Goal: Transaction & Acquisition: Purchase product/service

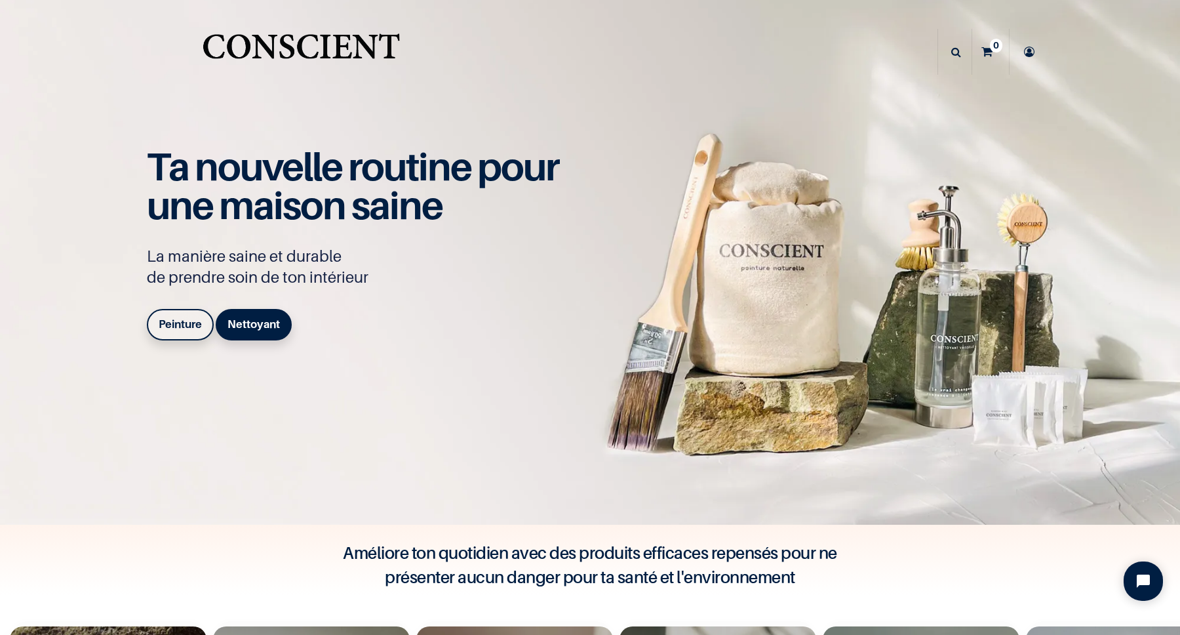
scroll to position [113, 0]
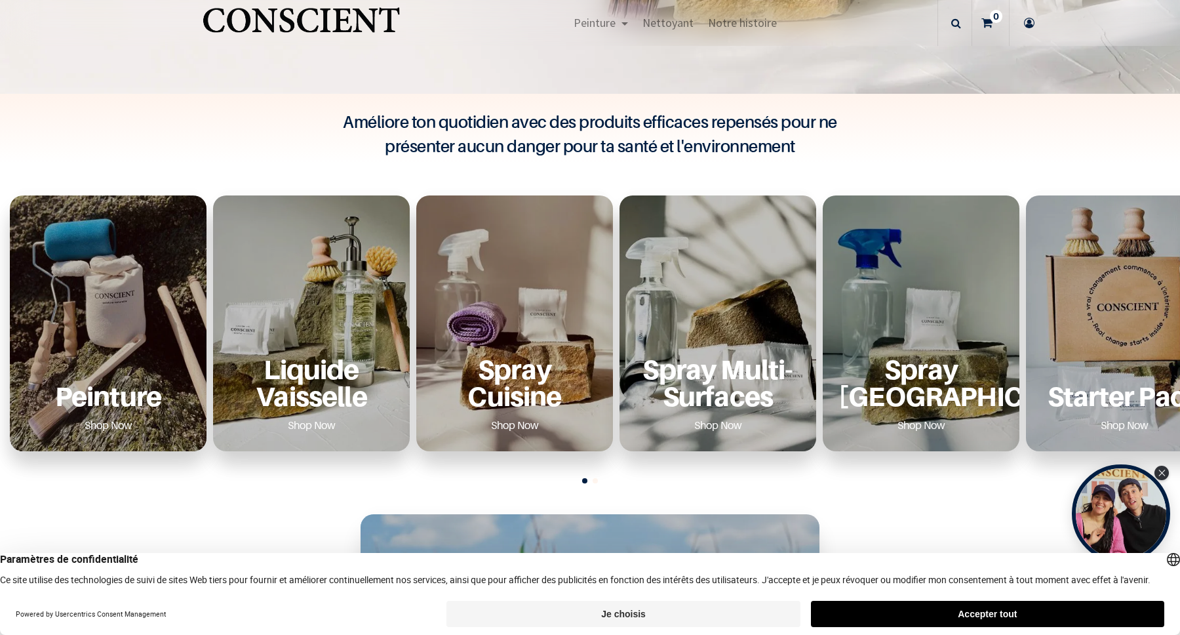
scroll to position [439, 0]
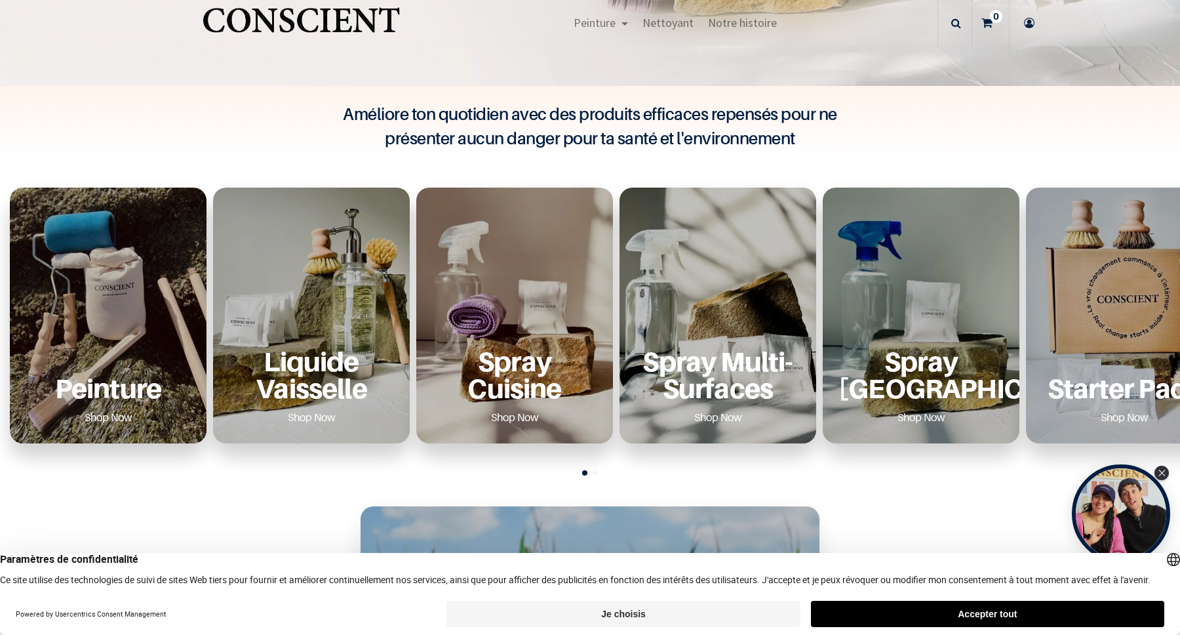
click at [897, 610] on button "Accepter tout" at bounding box center [987, 613] width 353 height 26
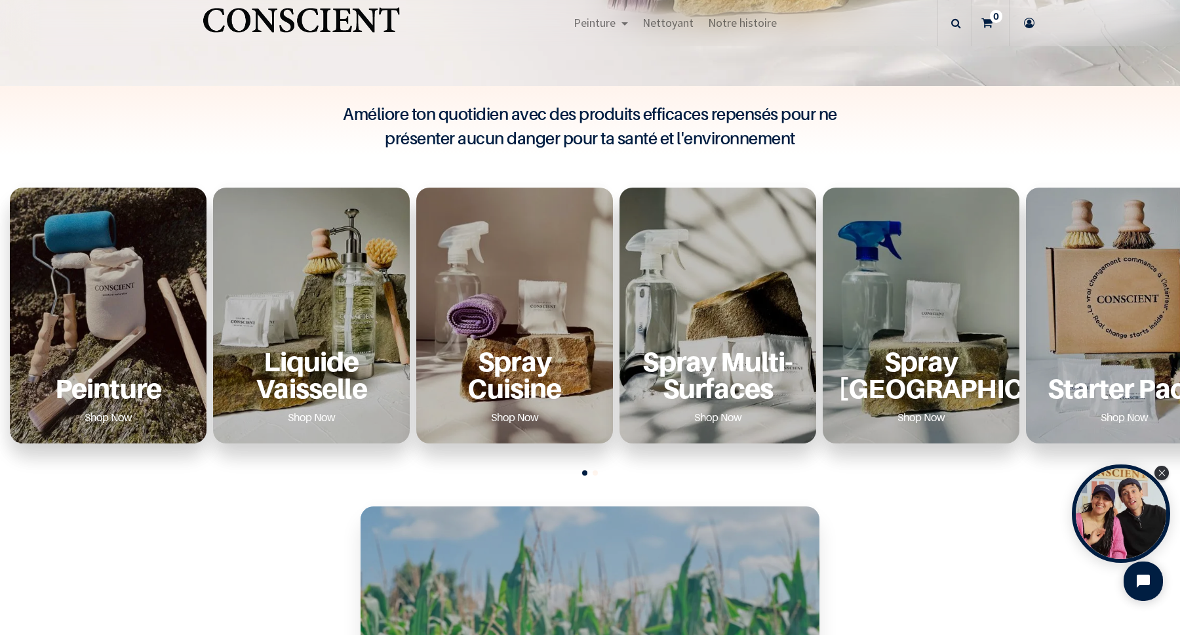
click at [142, 336] on div "Peinture Shop Now" at bounding box center [108, 315] width 197 height 256
click at [111, 423] on link "Shop Now" at bounding box center [108, 416] width 79 height 21
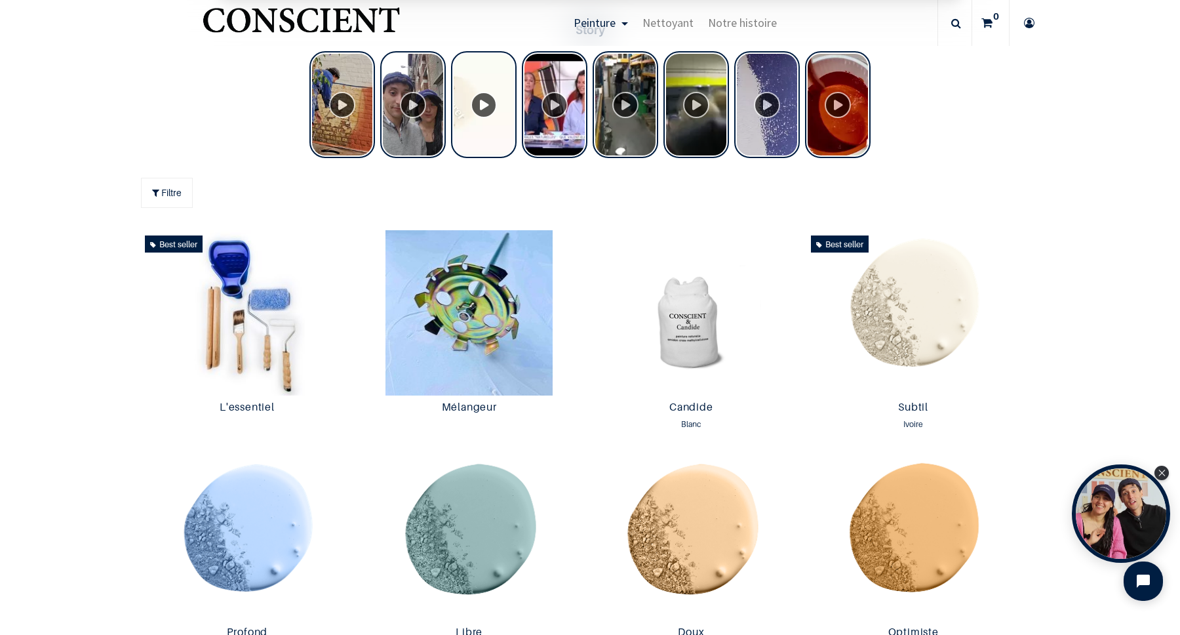
scroll to position [628, 0]
click at [444, 319] on img at bounding box center [469, 311] width 216 height 165
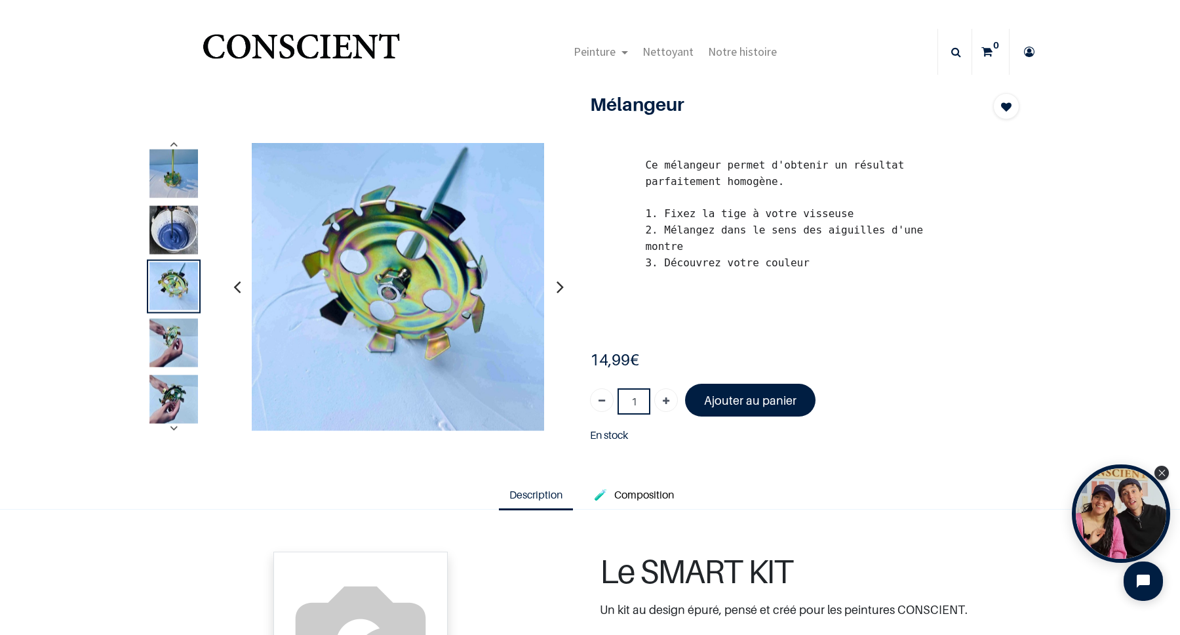
click at [177, 226] on img at bounding box center [173, 229] width 49 height 49
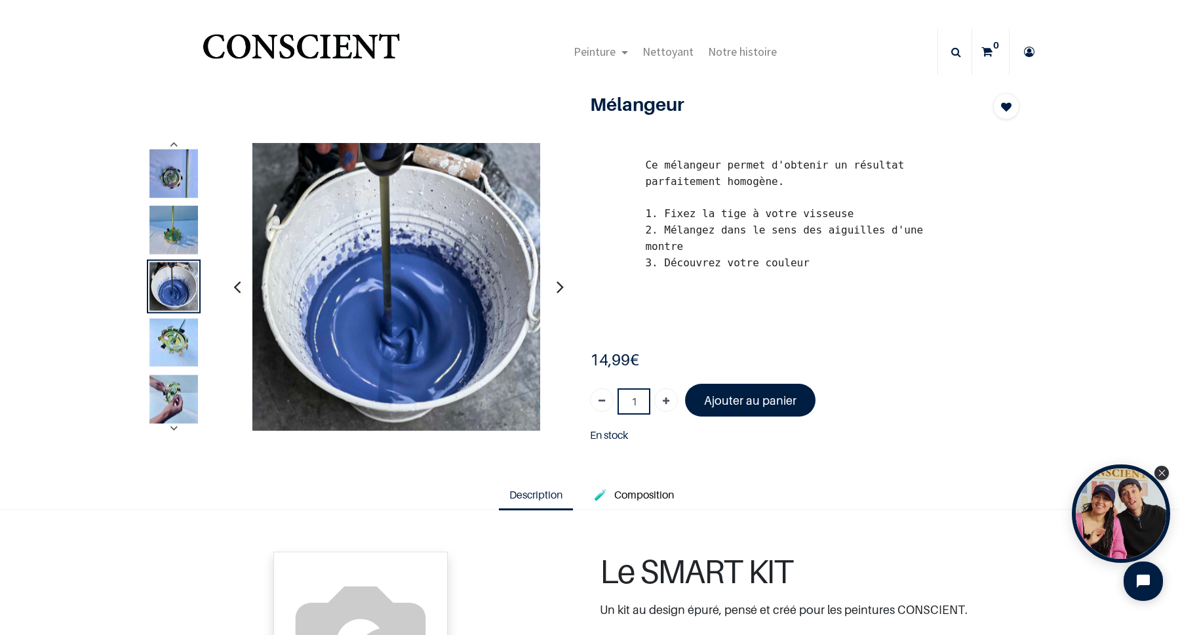
click at [156, 363] on img at bounding box center [173, 342] width 49 height 48
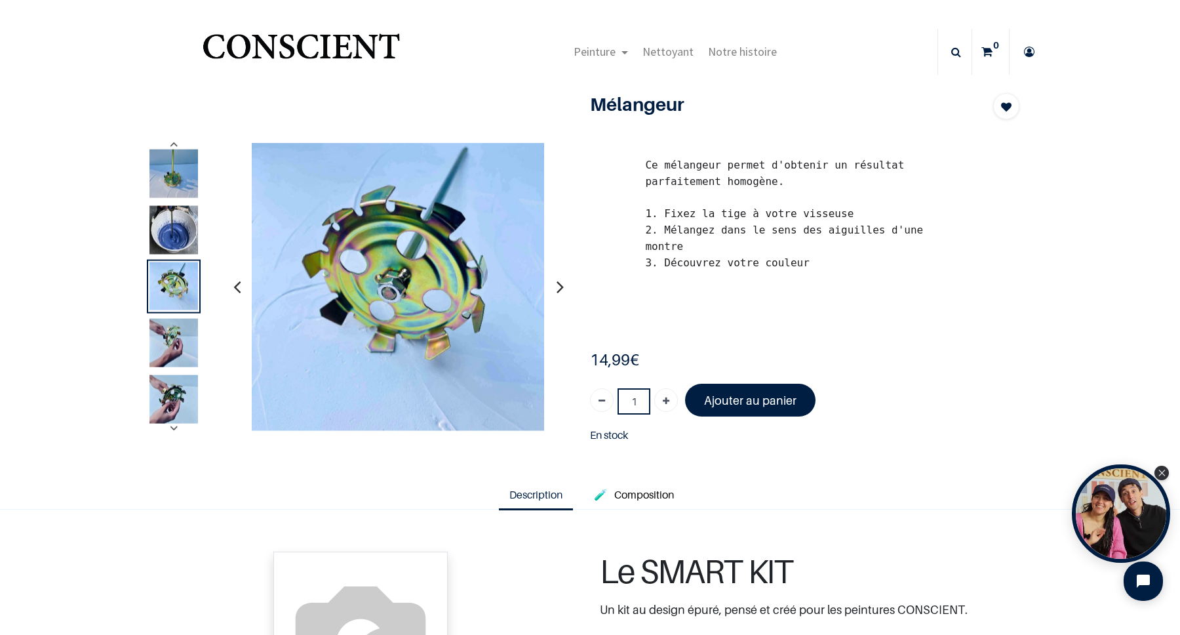
click at [165, 347] on img at bounding box center [173, 342] width 49 height 49
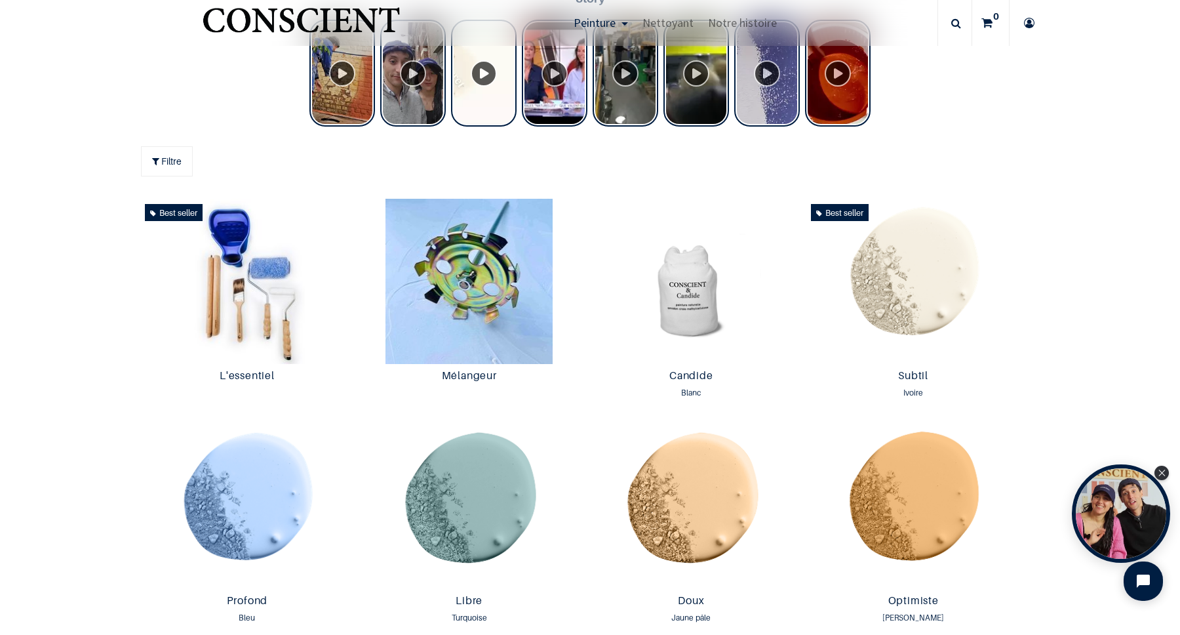
scroll to position [661, 0]
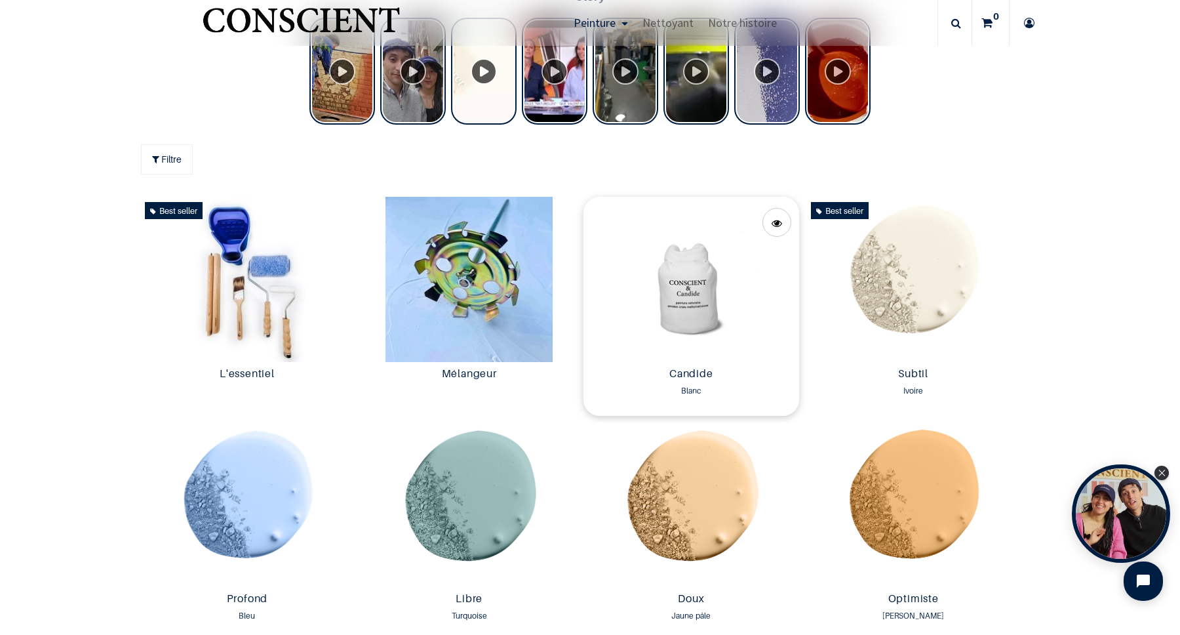
click at [695, 315] on img at bounding box center [691, 279] width 216 height 165
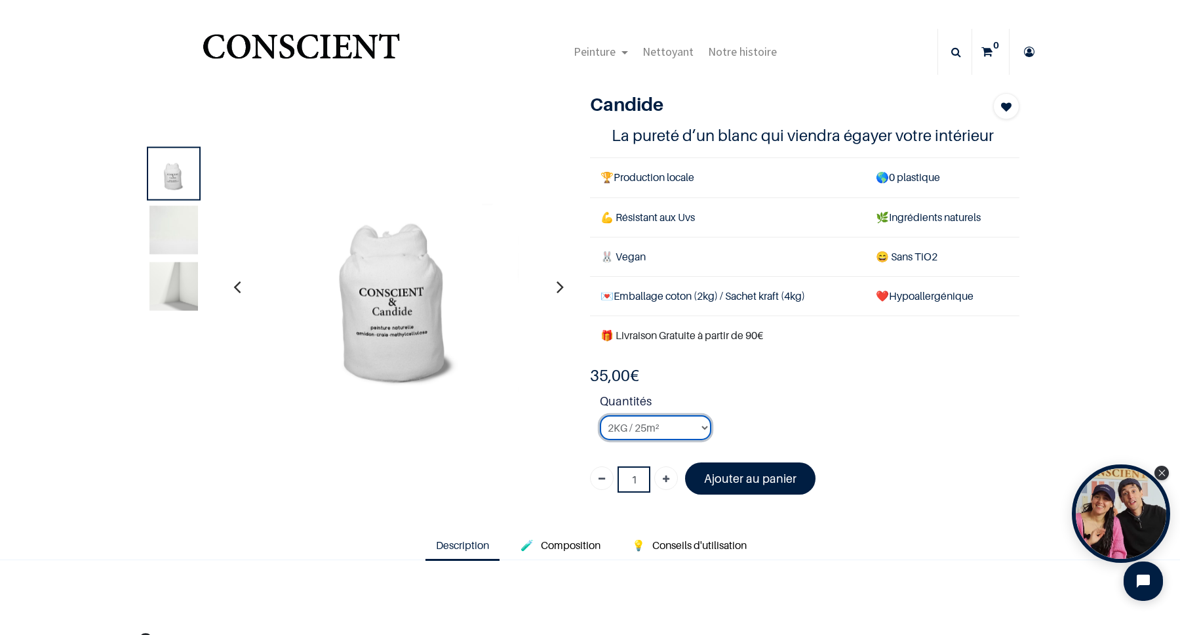
click at [697, 424] on select "2KG / 25m² 4KG / 50m² 8KG / 100m² Testeur" at bounding box center [655, 427] width 111 height 25
click at [600, 415] on select "2KG / 25m² 4KG / 50m² 8KG / 100m² Testeur" at bounding box center [655, 427] width 111 height 25
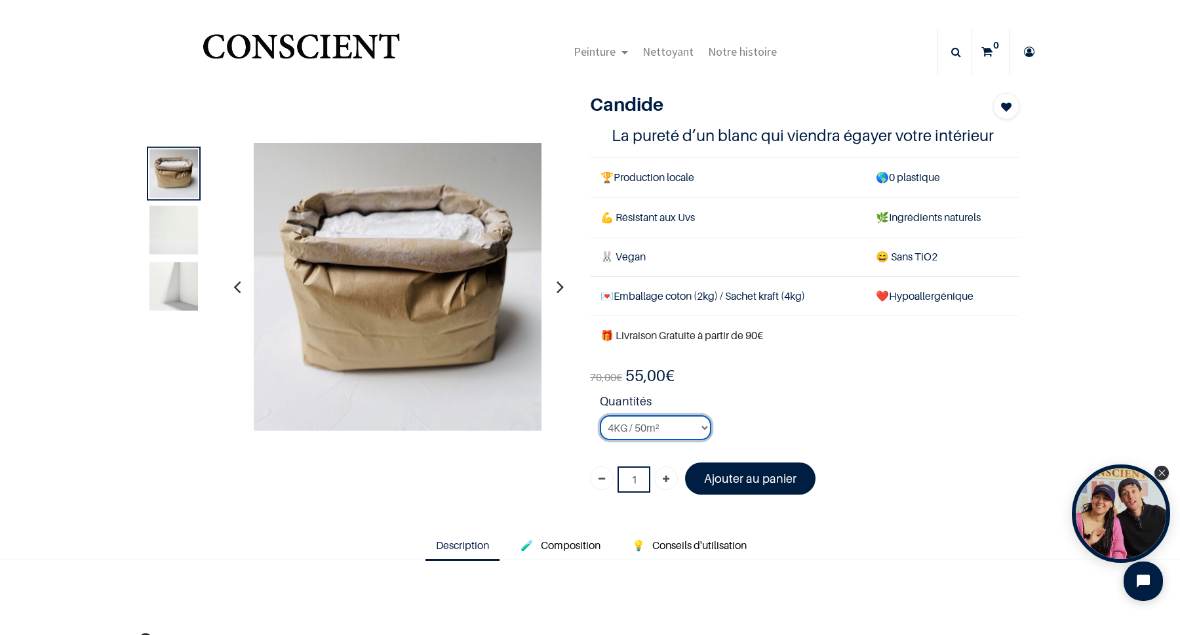
click at [678, 433] on select "2KG / 25m² 4KG / 50m² 8KG / 100m² Testeur" at bounding box center [655, 427] width 111 height 25
click at [600, 415] on select "2KG / 25m² 4KG / 50m² 8KG / 100m² Testeur" at bounding box center [655, 427] width 111 height 25
click at [685, 423] on select "2KG / 25m² 4KG / 50m² 8KG / 100m² Testeur" at bounding box center [655, 427] width 111 height 25
click at [600, 415] on select "2KG / 25m² 4KG / 50m² 8KG / 100m² Testeur" at bounding box center [655, 427] width 111 height 25
click at [682, 423] on select "2KG / 25m² 4KG / 50m² 8KG / 100m² Testeur" at bounding box center [655, 427] width 111 height 25
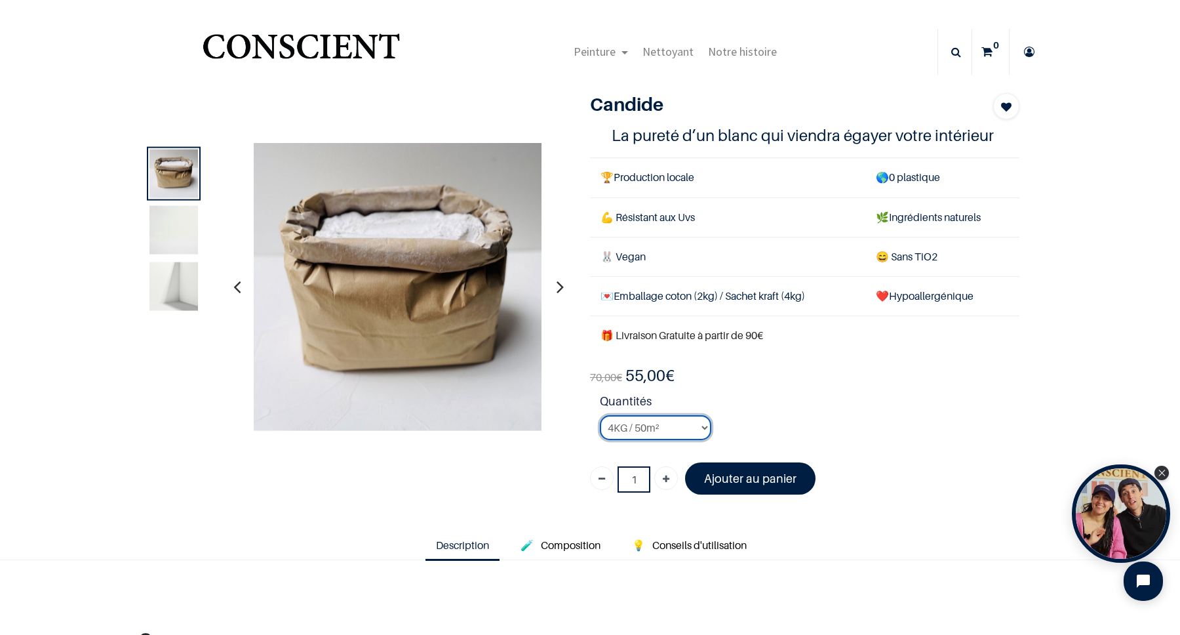
select select "3"
click at [600, 415] on select "2KG / 25m² 4KG / 50m² 8KG / 100m² Testeur" at bounding box center [655, 427] width 111 height 25
click at [743, 477] on font "Ajouter au panier" at bounding box center [750, 478] width 92 height 14
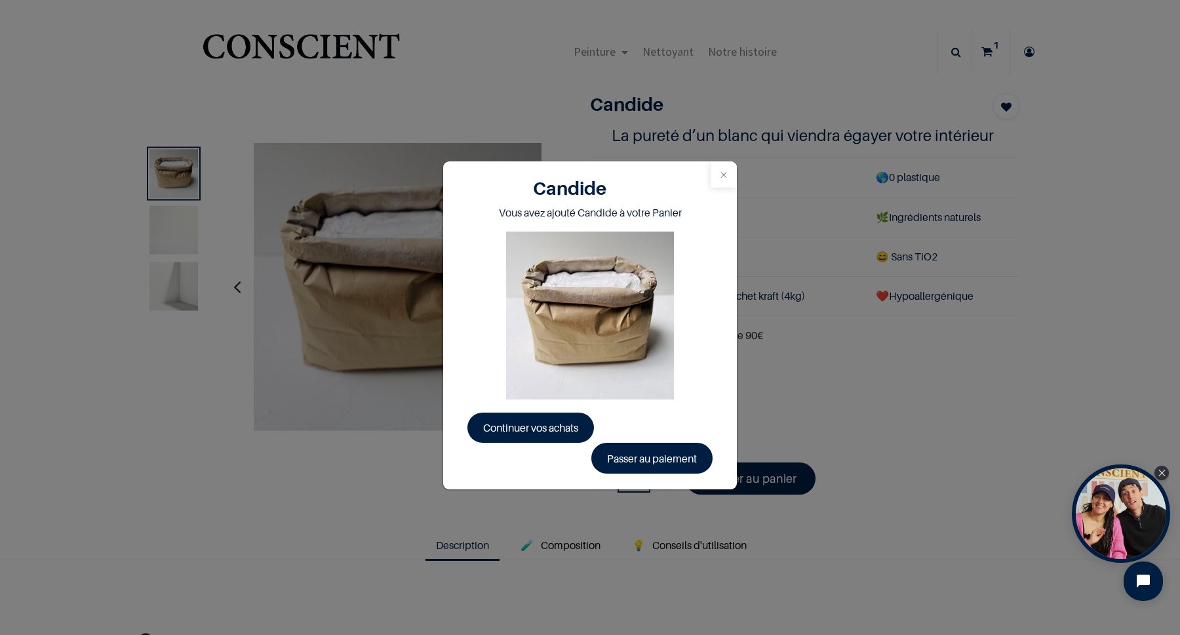
click at [718, 170] on button "Close" at bounding box center [724, 174] width 26 height 26
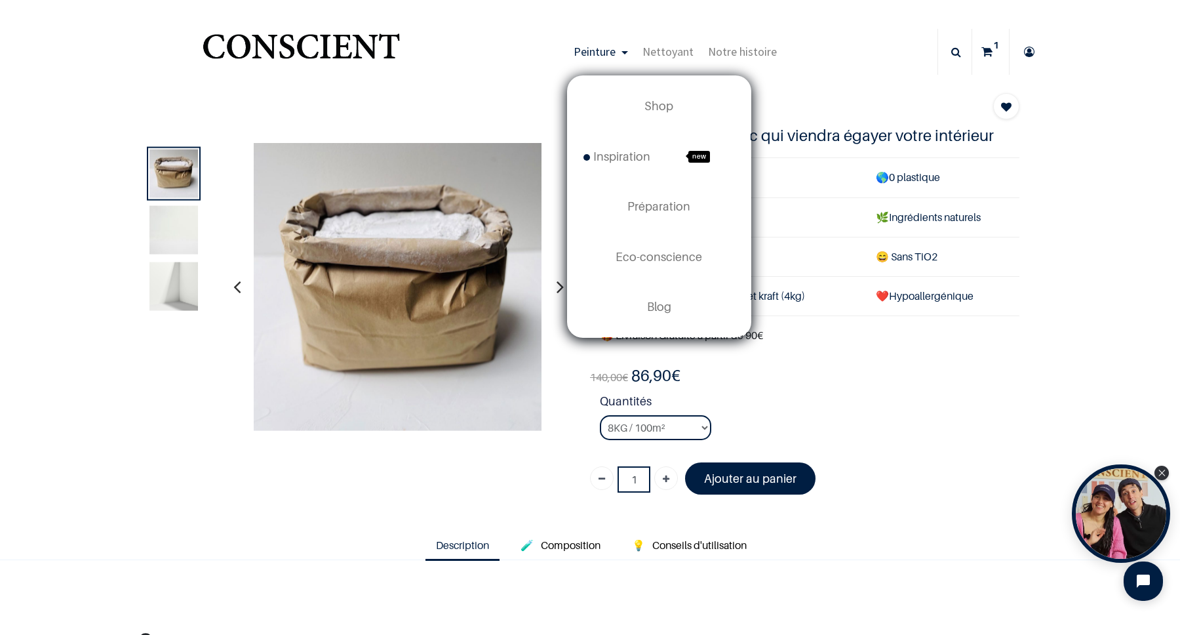
click at [615, 57] on span "Peinture" at bounding box center [595, 51] width 42 height 15
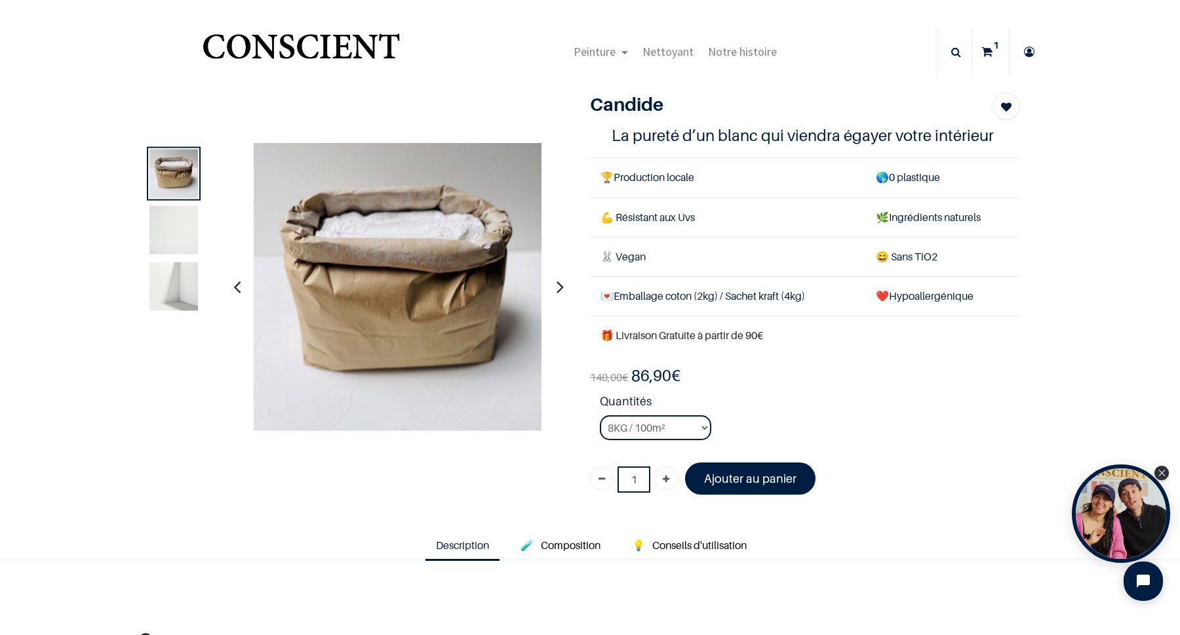
click at [321, 54] on img "Logo of Conscient" at bounding box center [301, 52] width 203 height 52
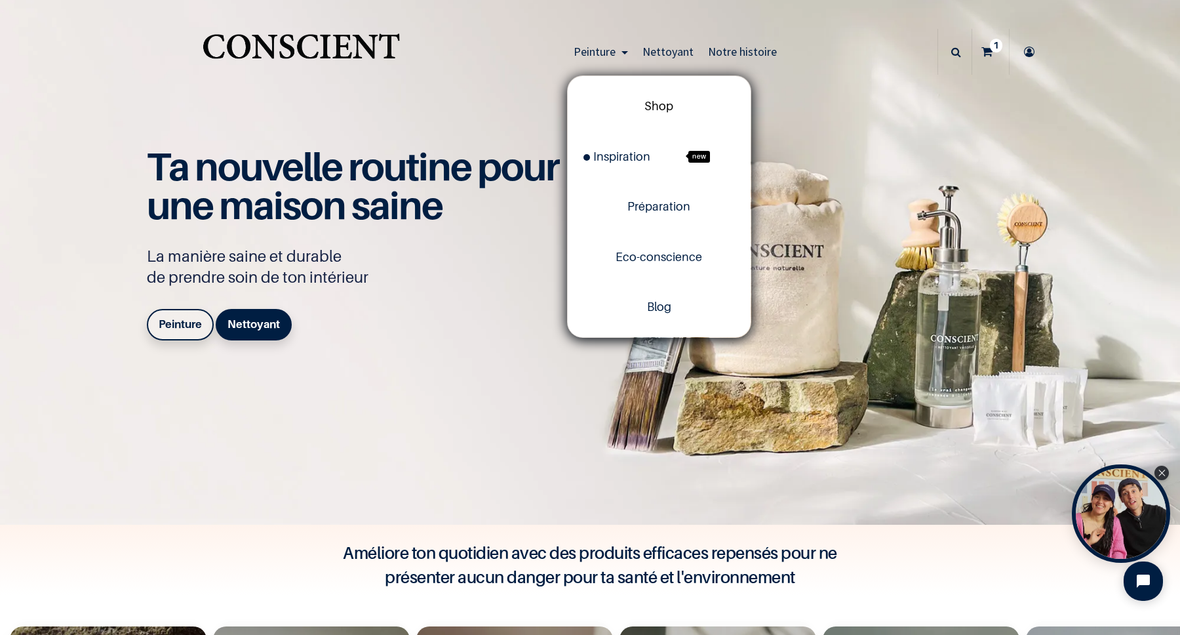
click at [654, 107] on span "Shop" at bounding box center [658, 106] width 29 height 14
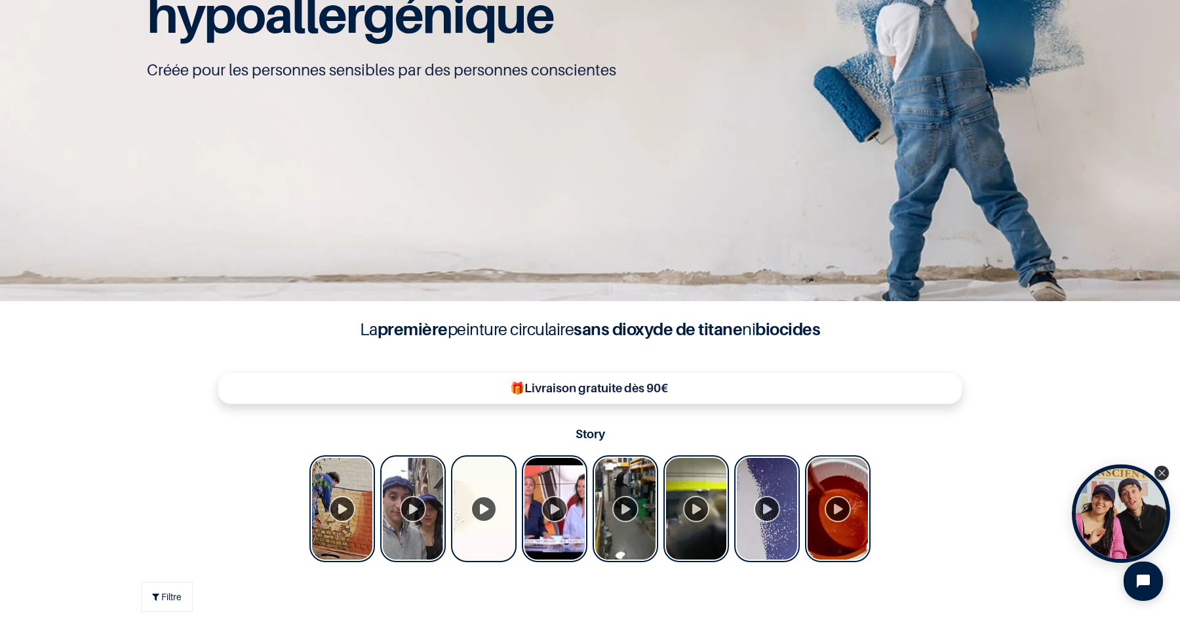
scroll to position [499, 0]
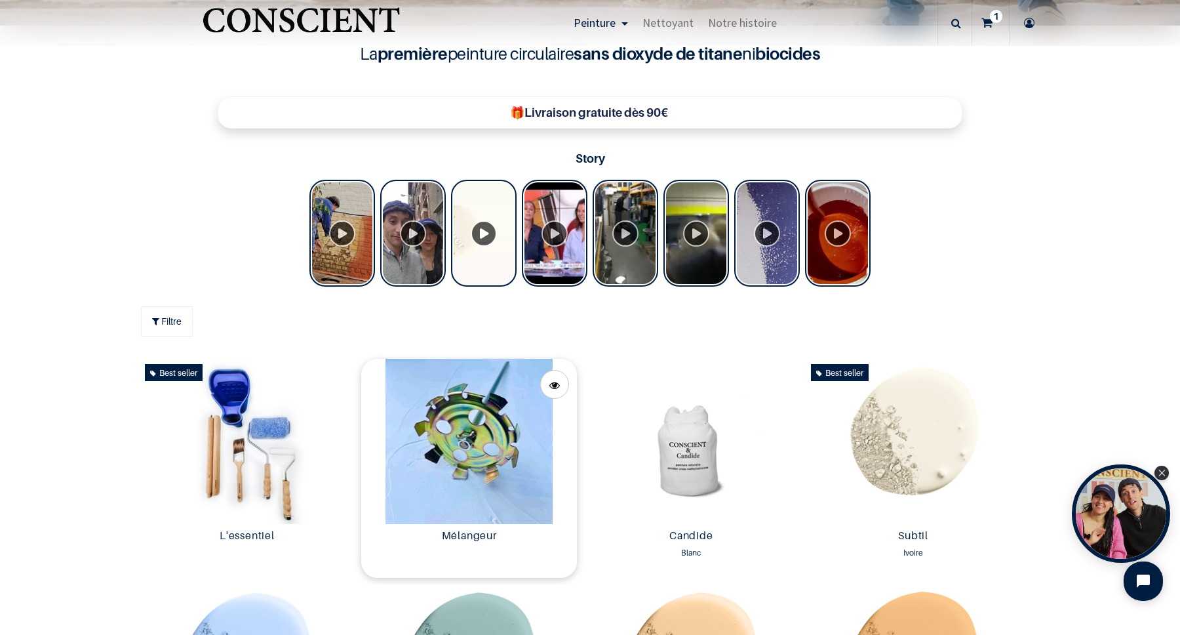
click at [490, 431] on img at bounding box center [469, 441] width 216 height 165
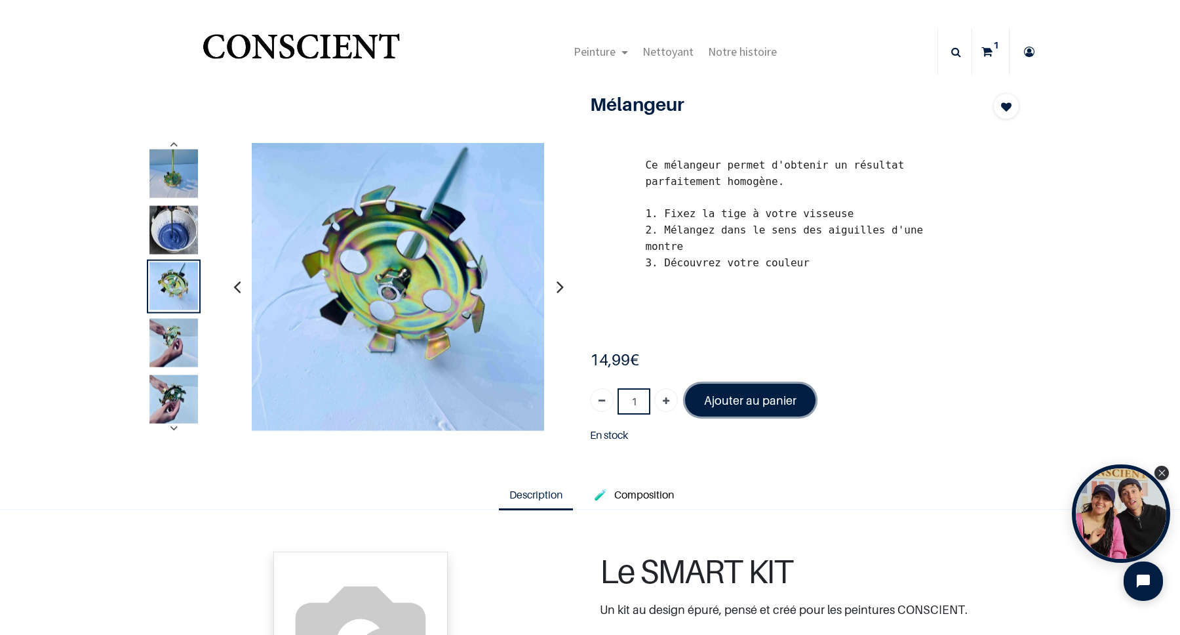
click at [741, 393] on font "Ajouter au panier" at bounding box center [750, 400] width 92 height 14
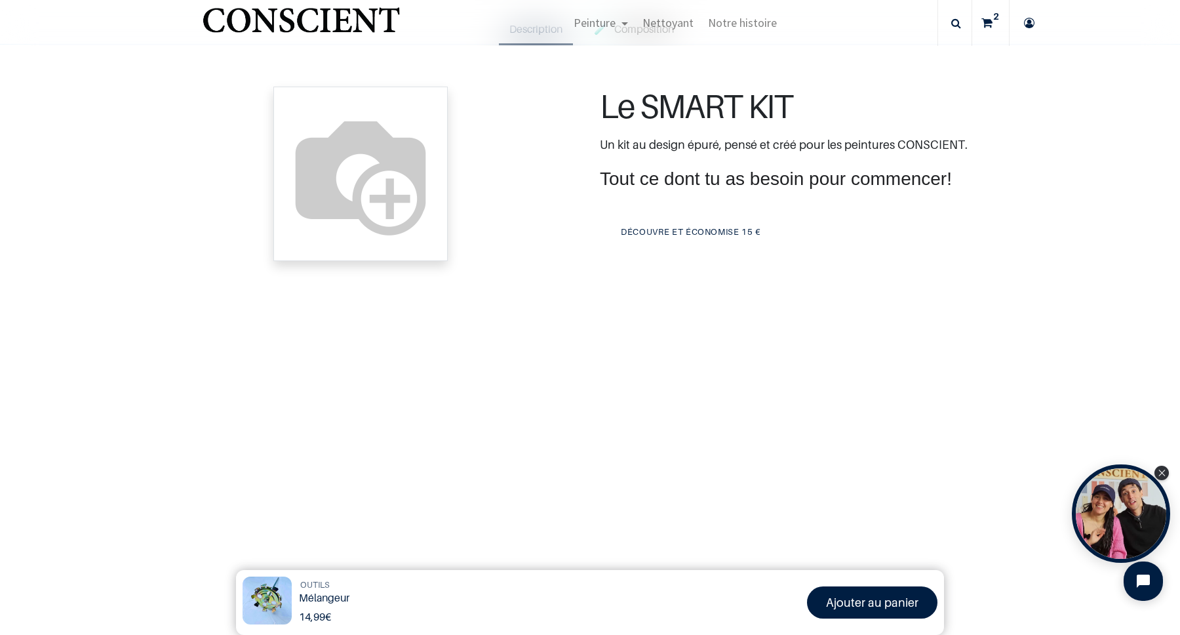
scroll to position [470, 0]
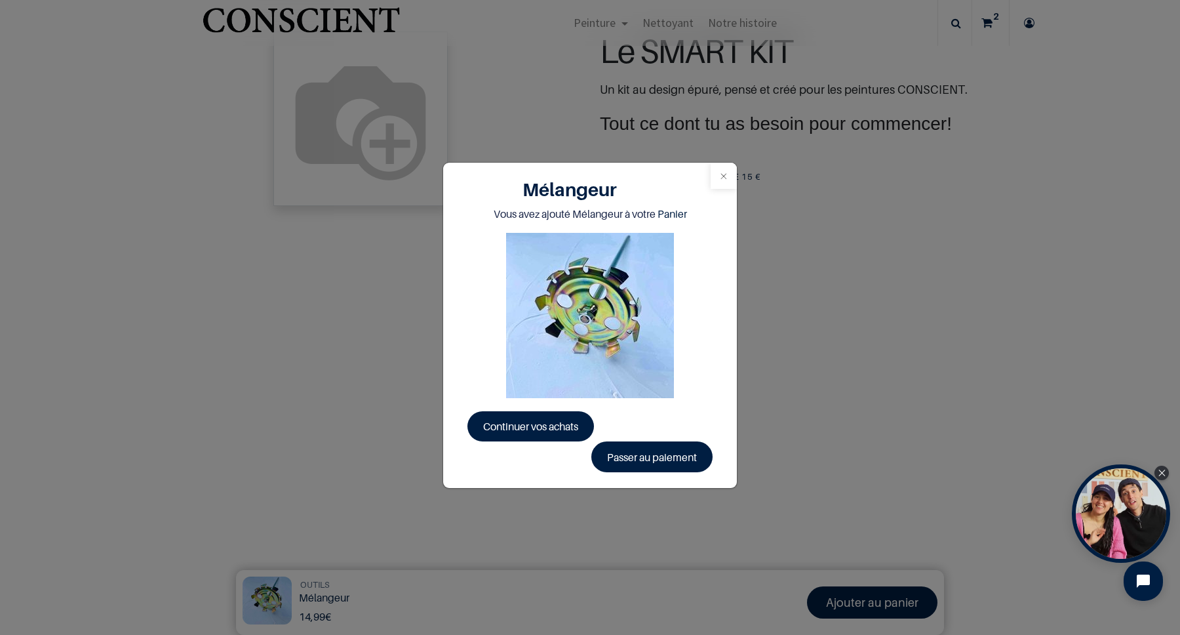
click at [728, 185] on button "Close" at bounding box center [724, 176] width 26 height 26
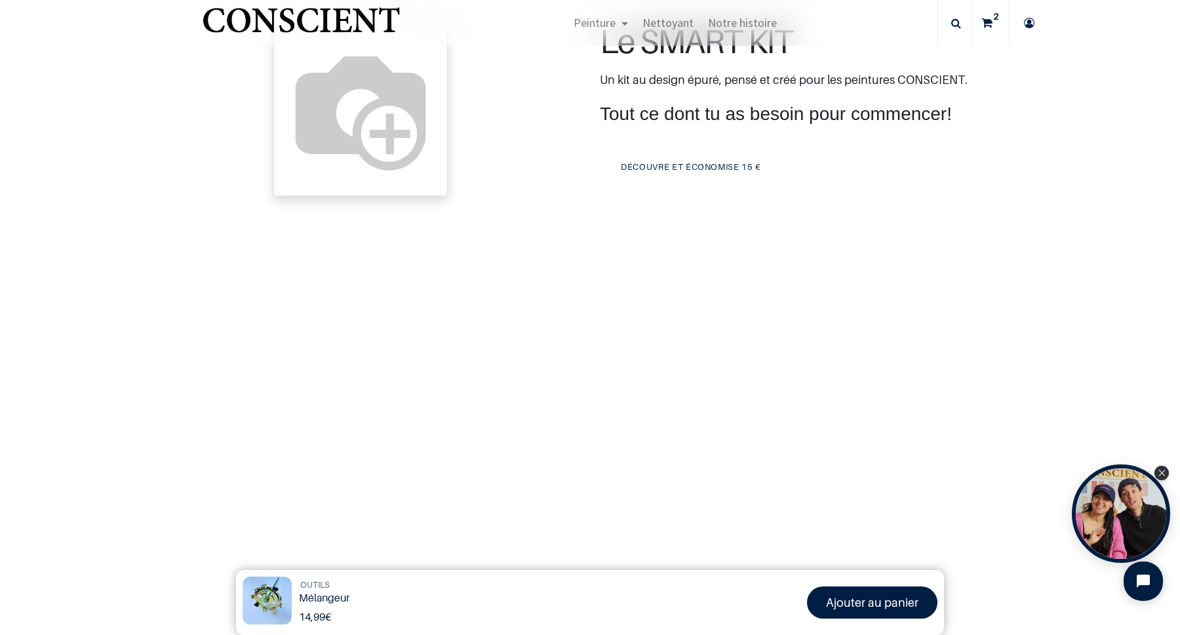
scroll to position [6, 0]
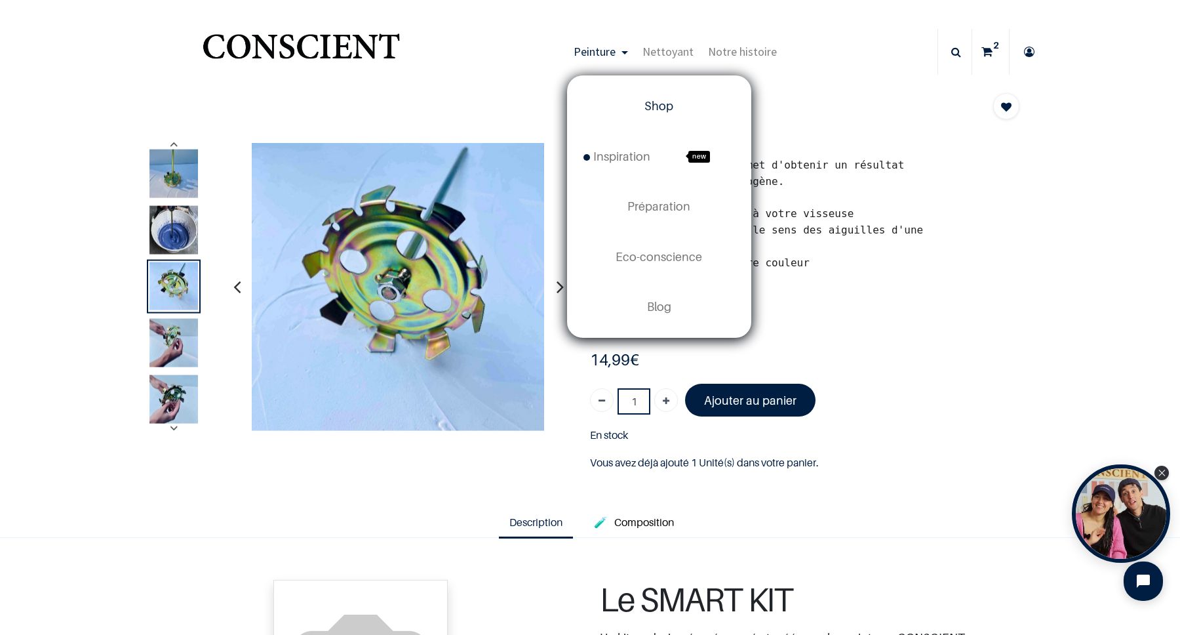
click at [661, 104] on span "Shop" at bounding box center [658, 106] width 29 height 14
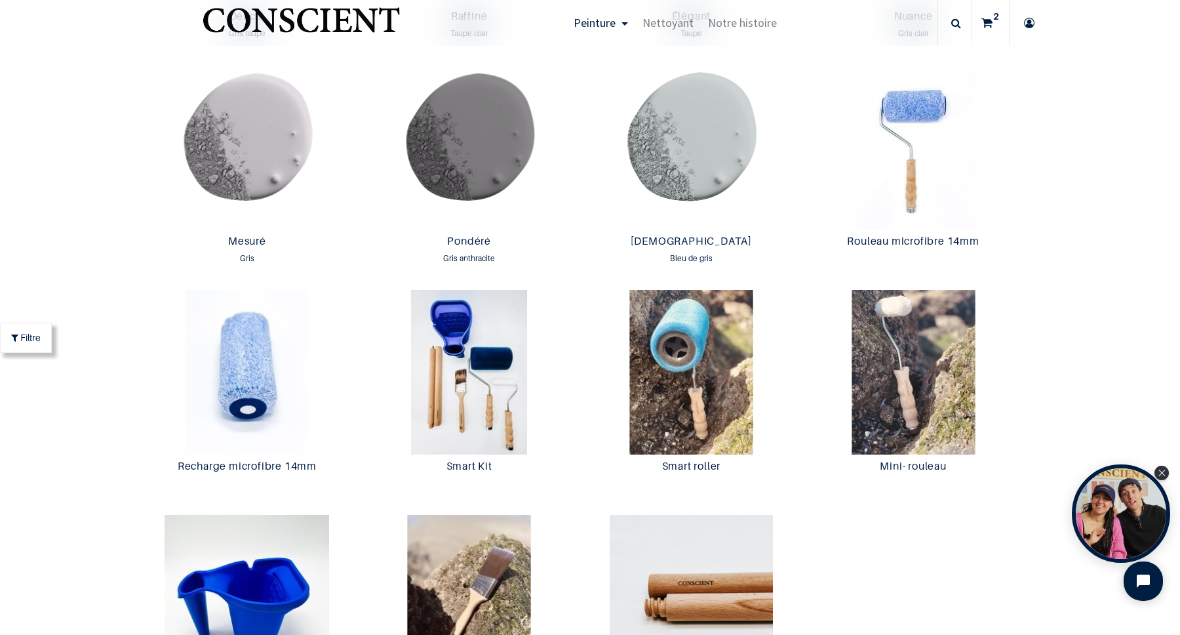
scroll to position [2355, 0]
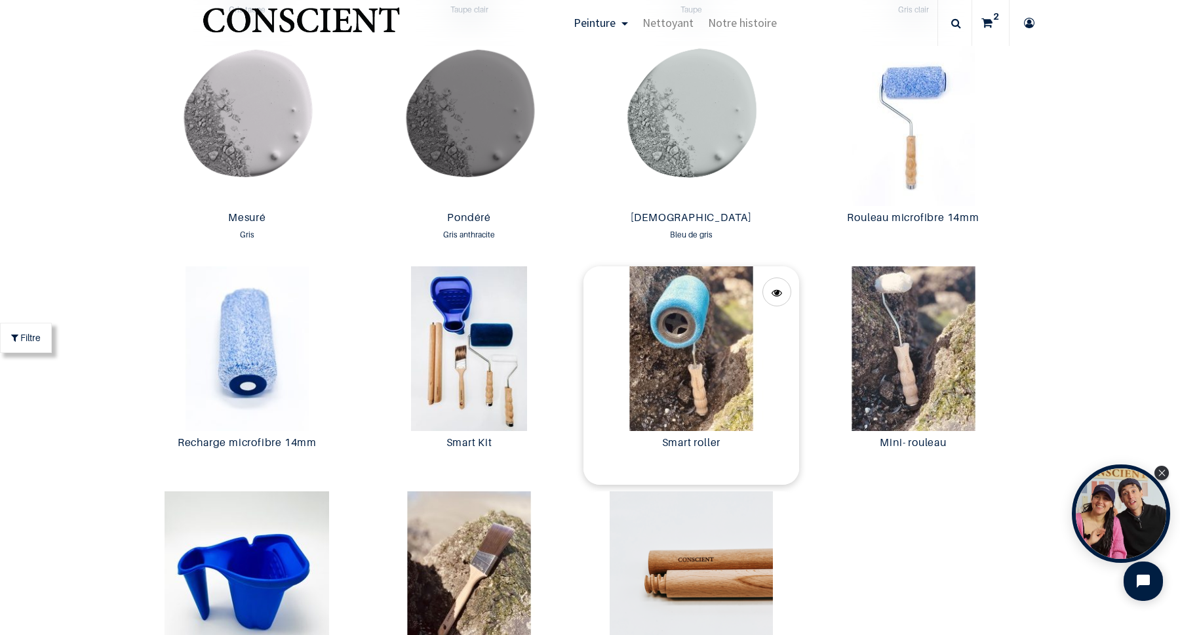
click at [739, 388] on img at bounding box center [691, 348] width 216 height 165
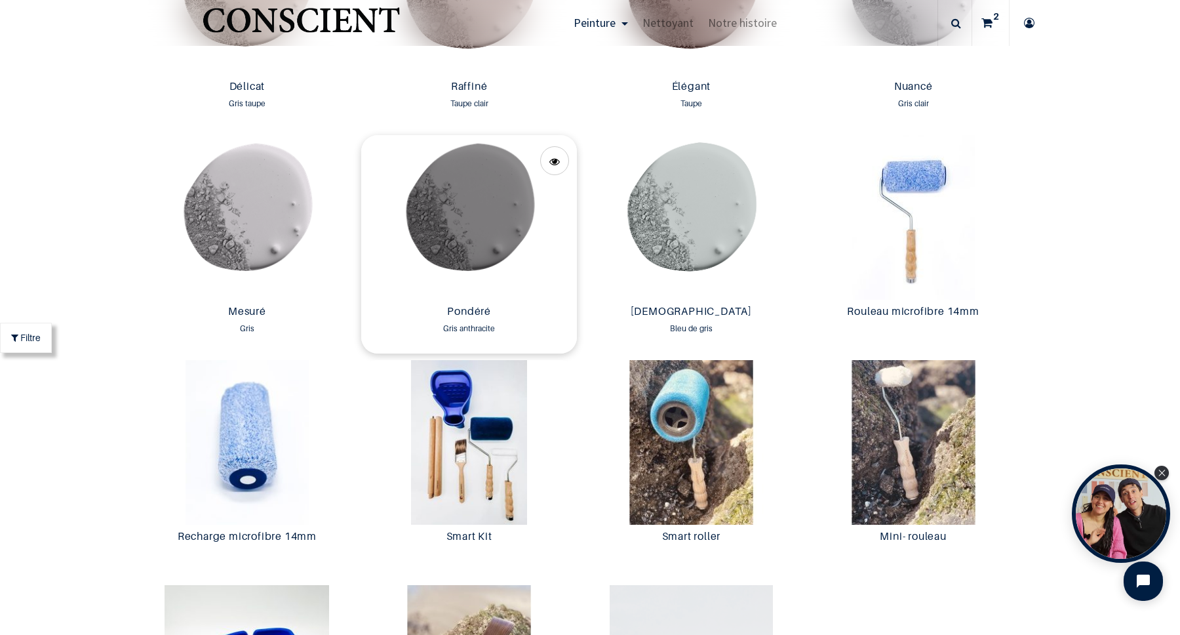
scroll to position [2149, 0]
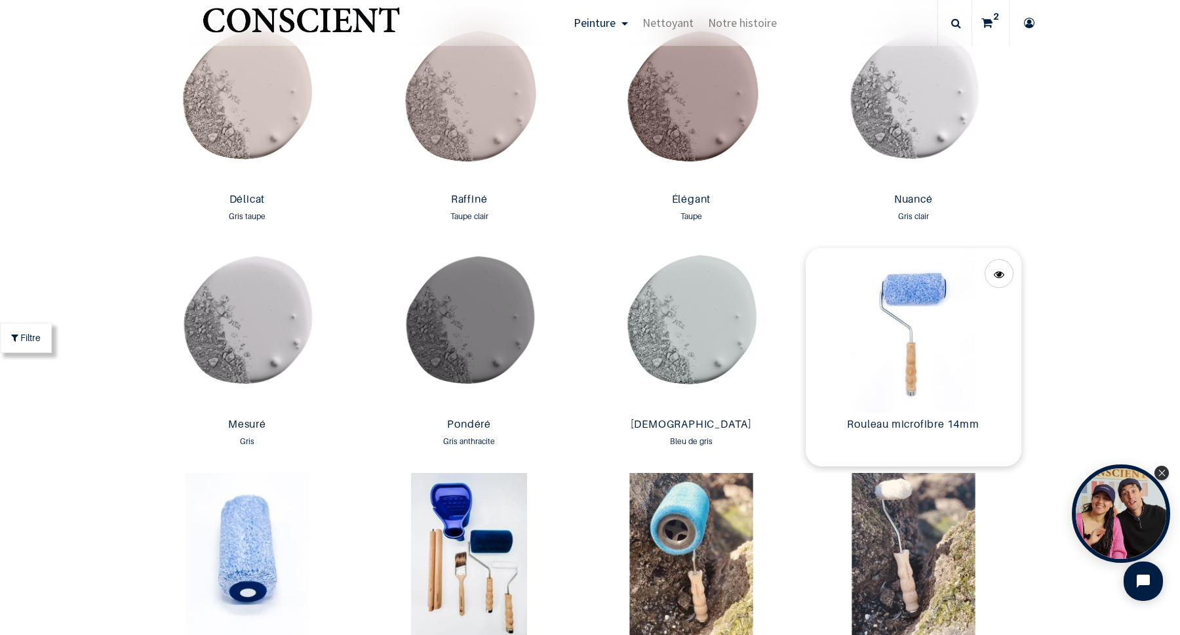
click at [924, 318] on img at bounding box center [914, 330] width 216 height 165
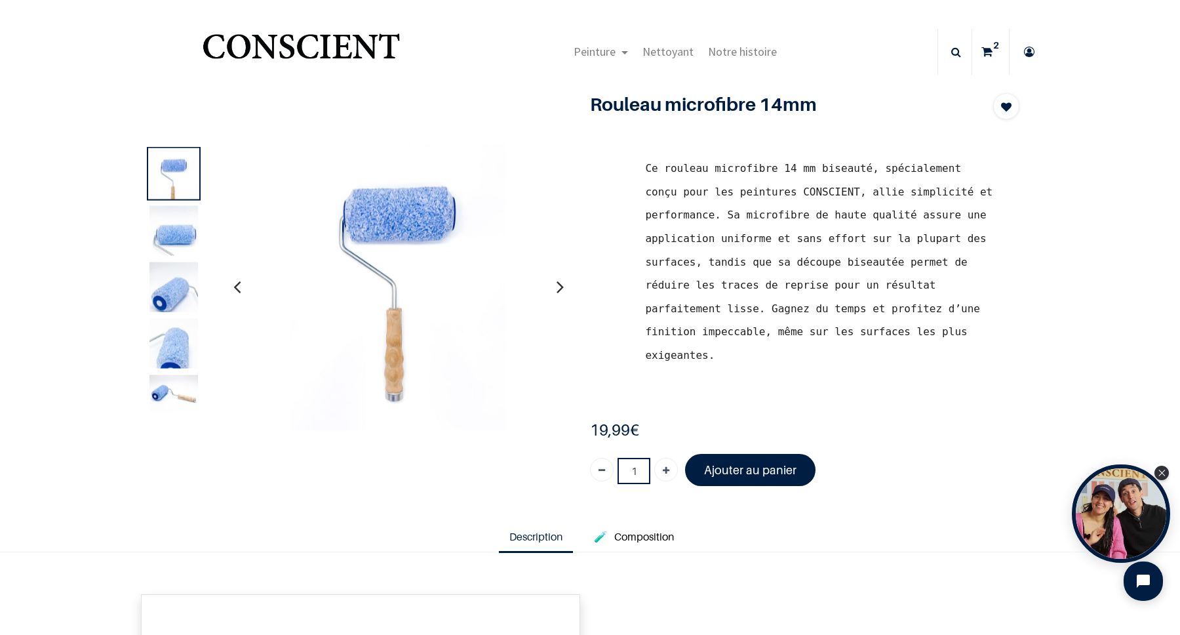
click at [993, 47] on sup "2" at bounding box center [996, 45] width 12 height 13
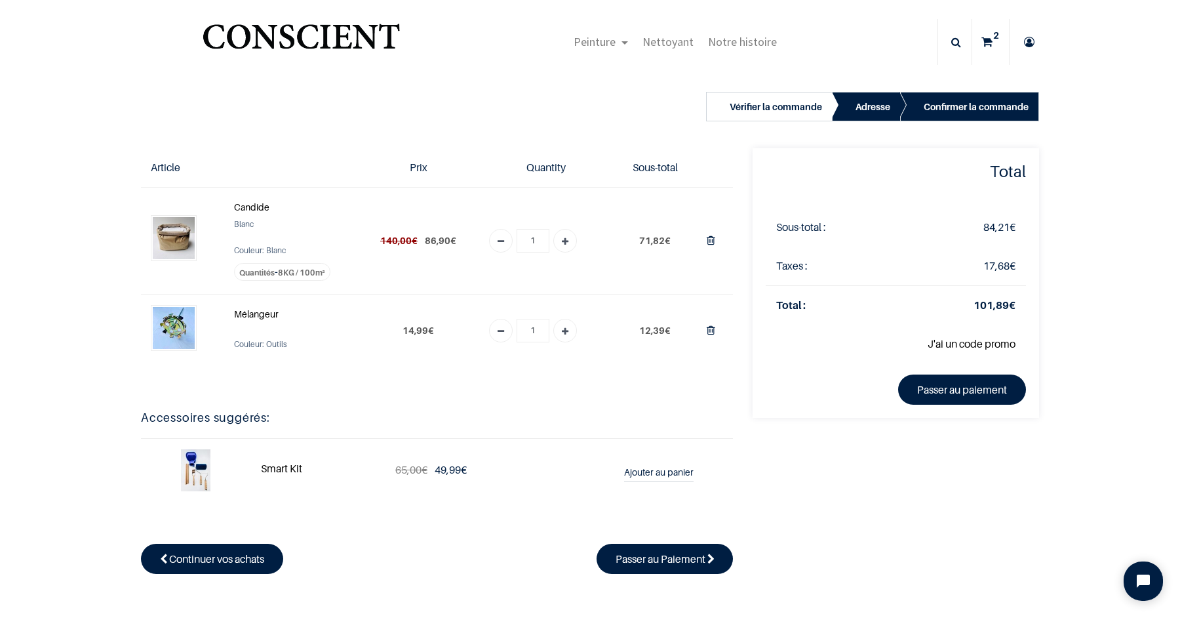
scroll to position [11, 0]
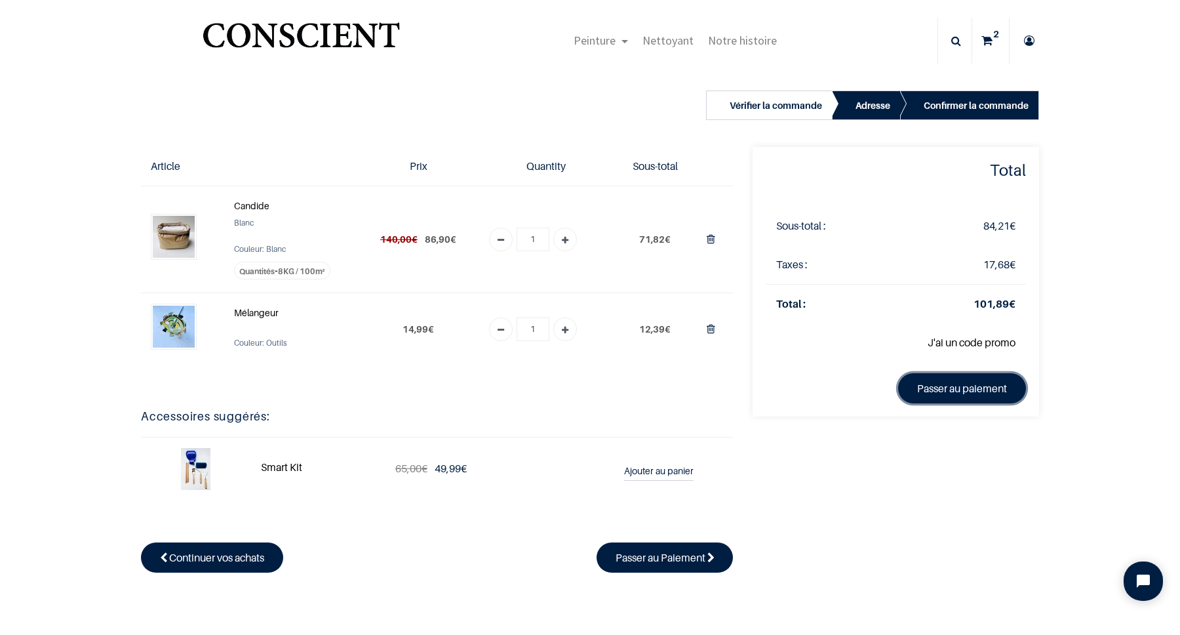
click at [954, 391] on link "Passer au paiement" at bounding box center [962, 388] width 128 height 30
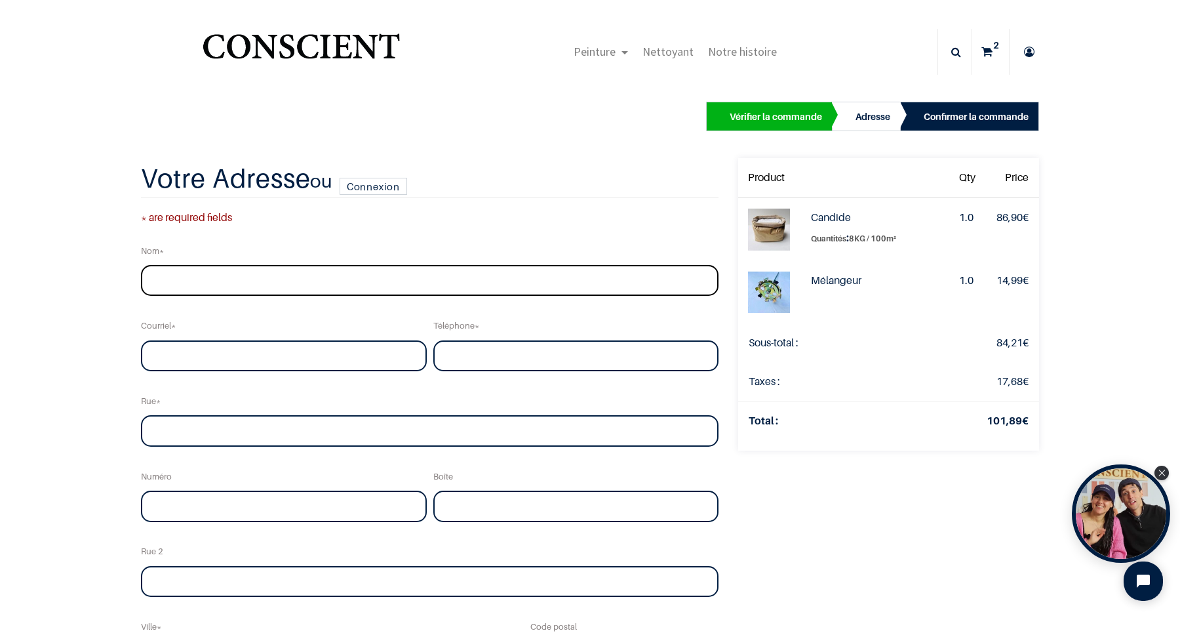
click at [536, 288] on input "text" at bounding box center [429, 280] width 577 height 31
type input "cesano"
type input "matt.cesano@gmail.com"
click at [465, 357] on input "tel" at bounding box center [576, 355] width 286 height 31
type input "0625576712"
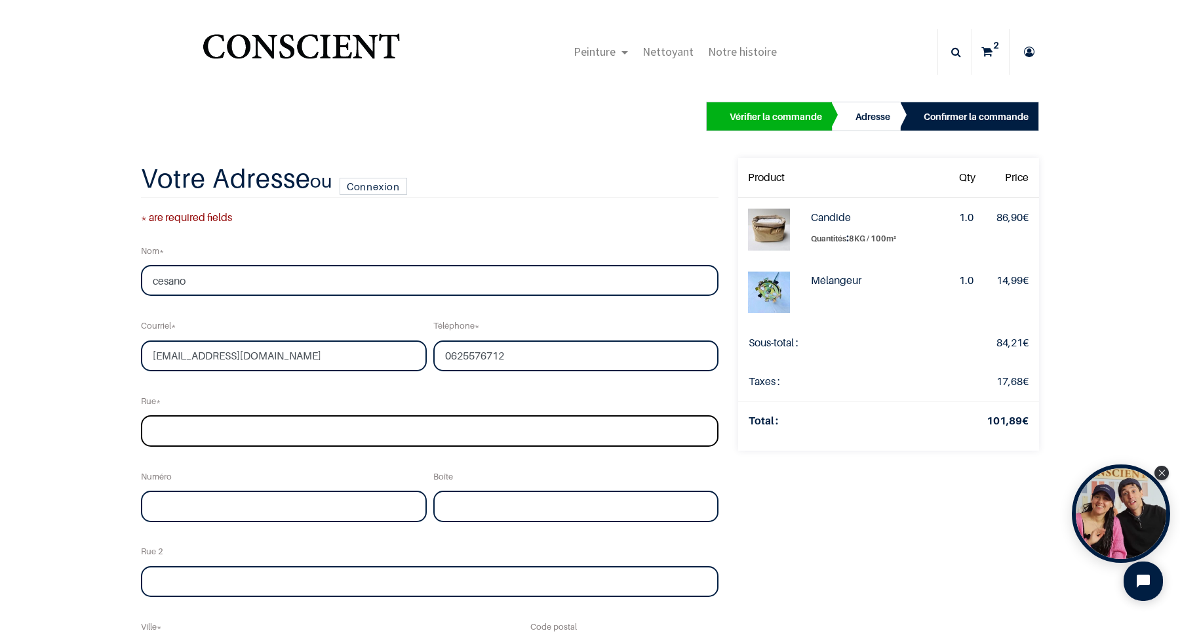
click at [292, 431] on input "text" at bounding box center [429, 430] width 577 height 31
type input "30 chemin de l'oeillet"
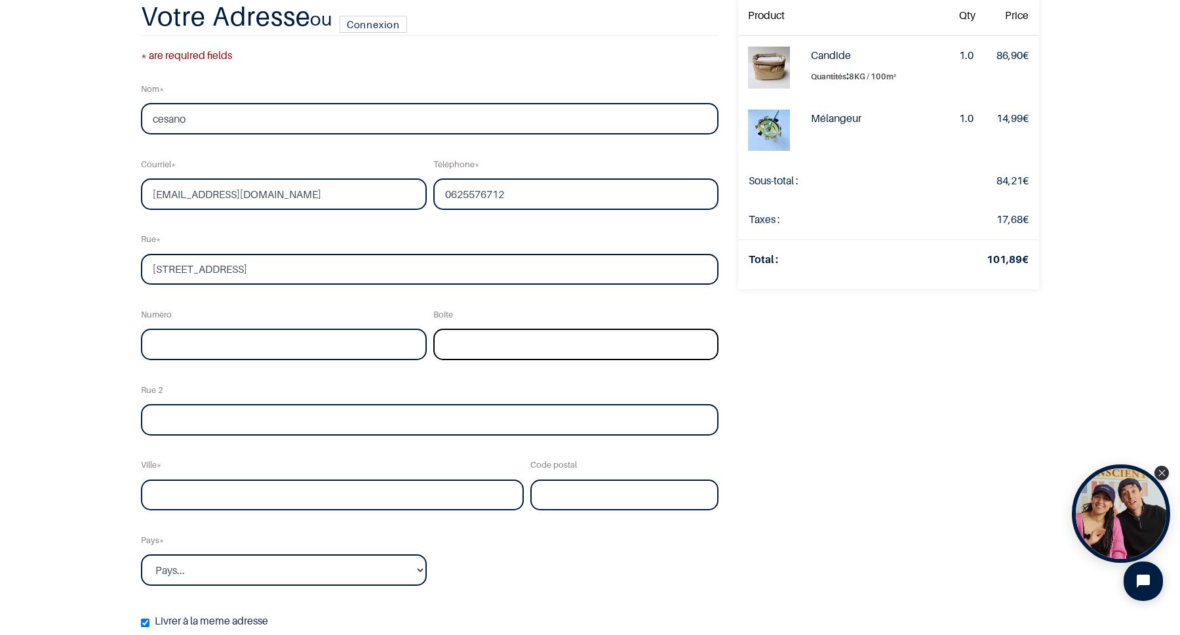
scroll to position [85, 0]
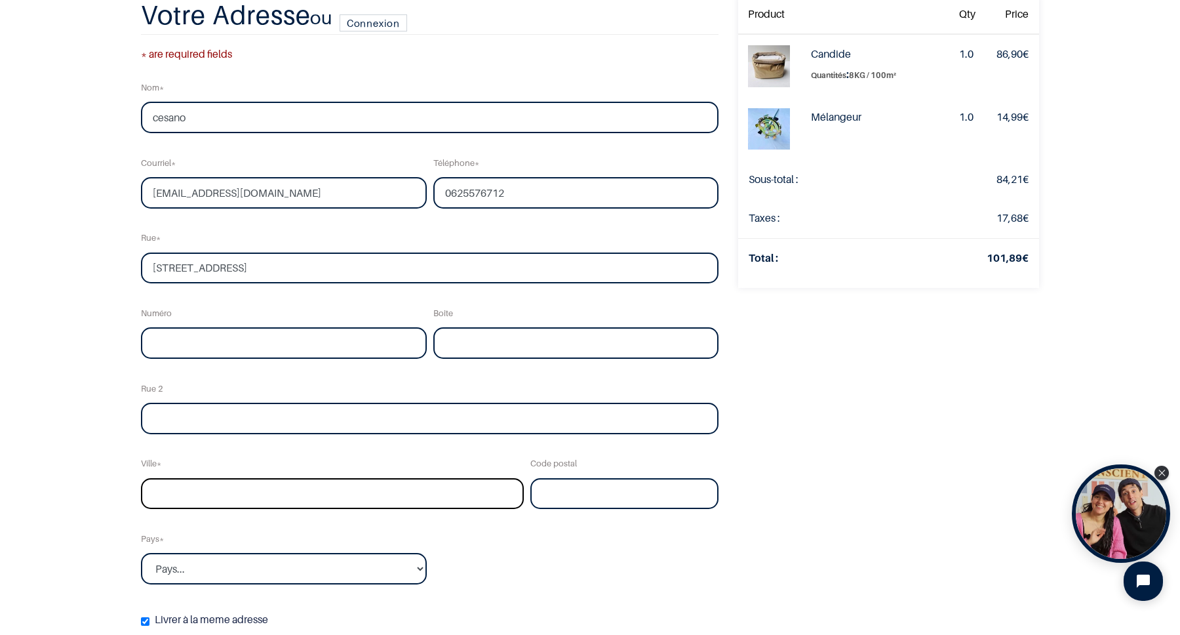
click at [209, 495] on input "text" at bounding box center [332, 493] width 383 height 31
type input "Besançon"
click at [578, 495] on input "text" at bounding box center [624, 493] width 188 height 31
type input "25000"
click at [366, 562] on select "Pays... Afghanistan Afrique du sud Albanie Algérie" at bounding box center [284, 568] width 286 height 31
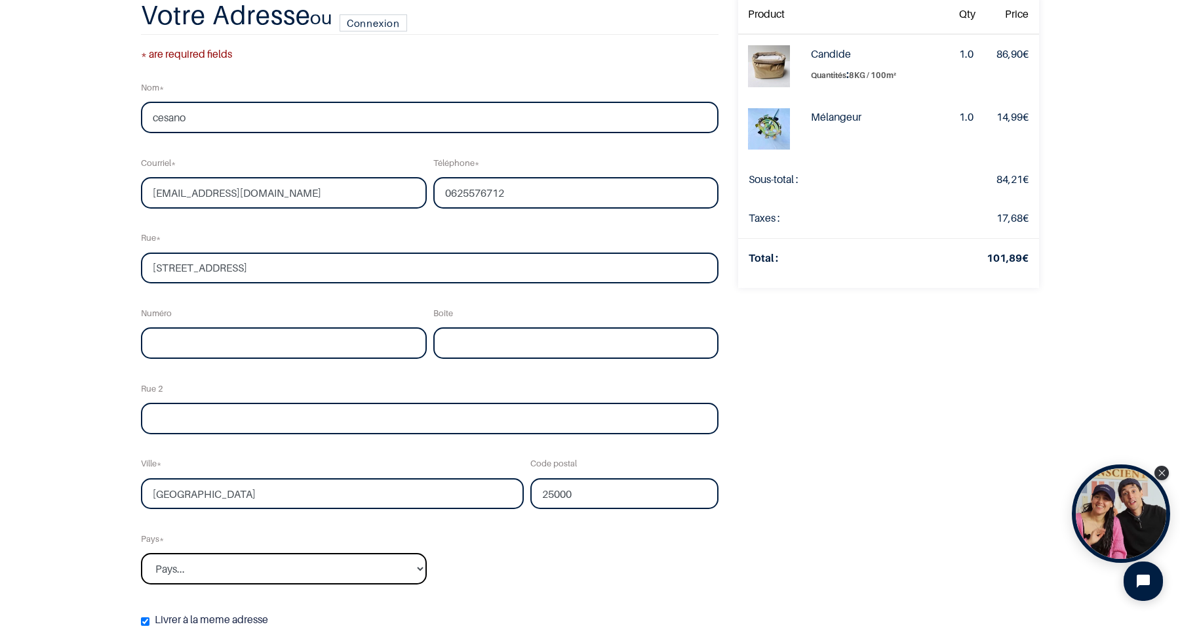
select select "75"
click at [141, 553] on select "Pays... Afghanistan Afrique du sud Albanie Algérie" at bounding box center [284, 568] width 286 height 31
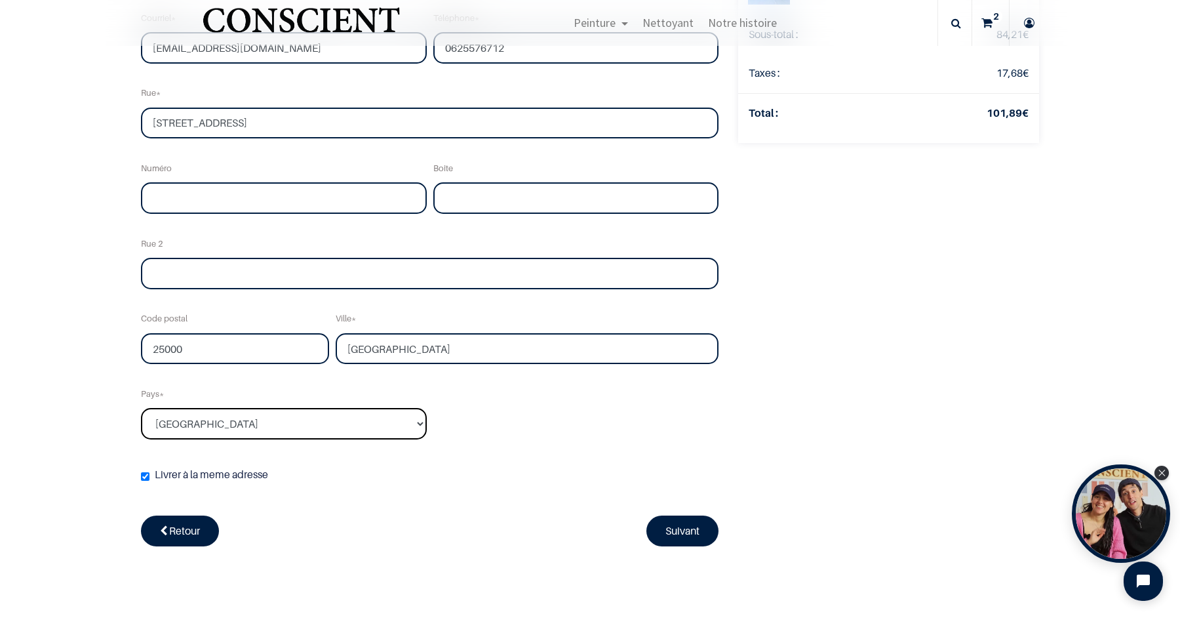
scroll to position [233, 0]
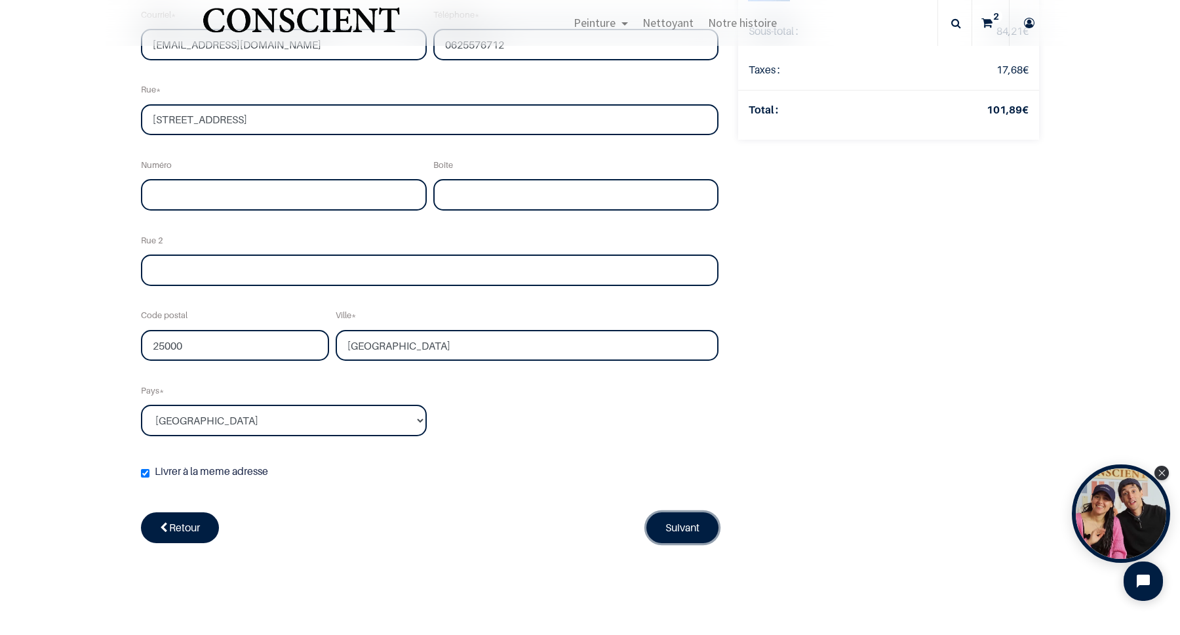
click at [680, 522] on link "Suivant" at bounding box center [682, 527] width 72 height 30
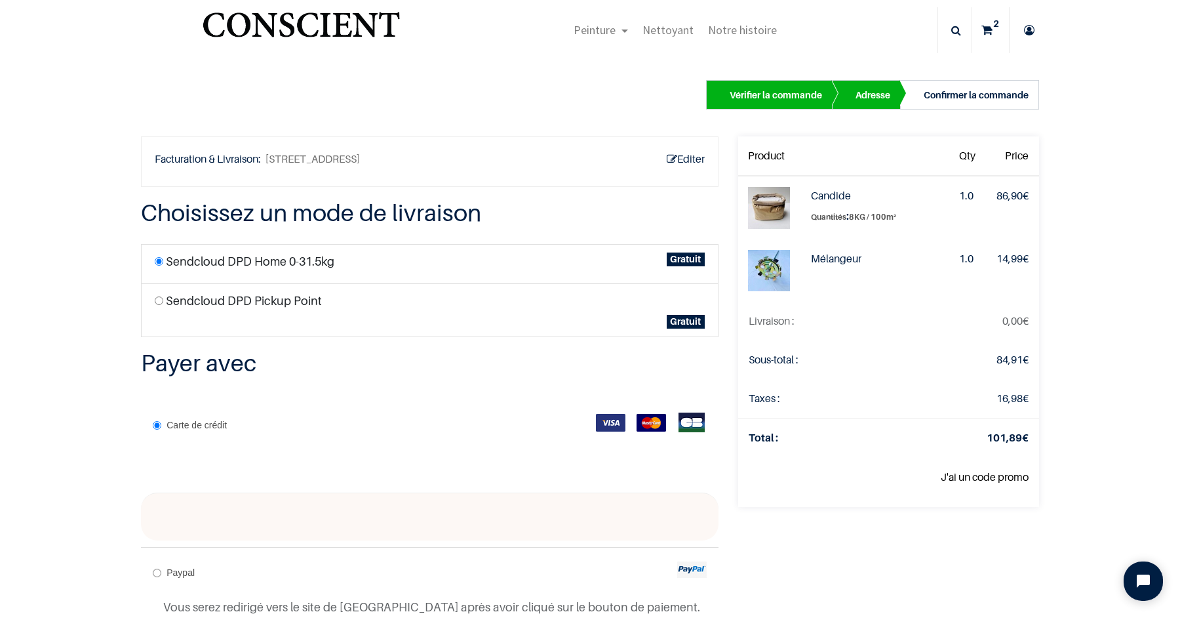
scroll to position [29, 0]
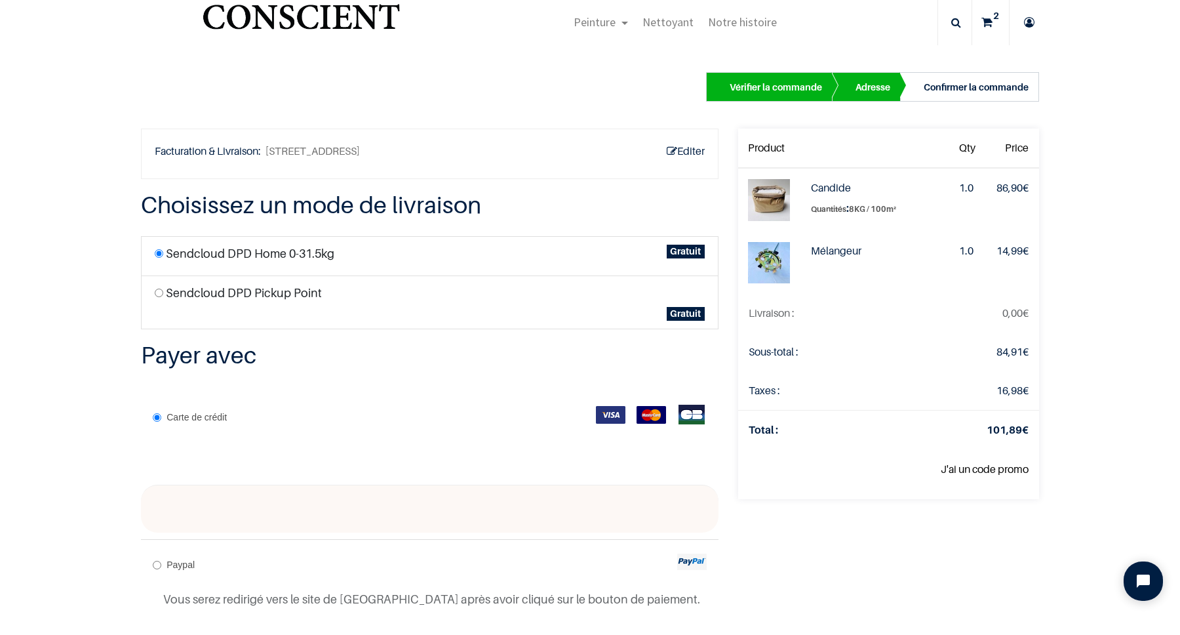
click at [156, 294] on input "radio" at bounding box center [159, 292] width 9 height 9
radio input "true"
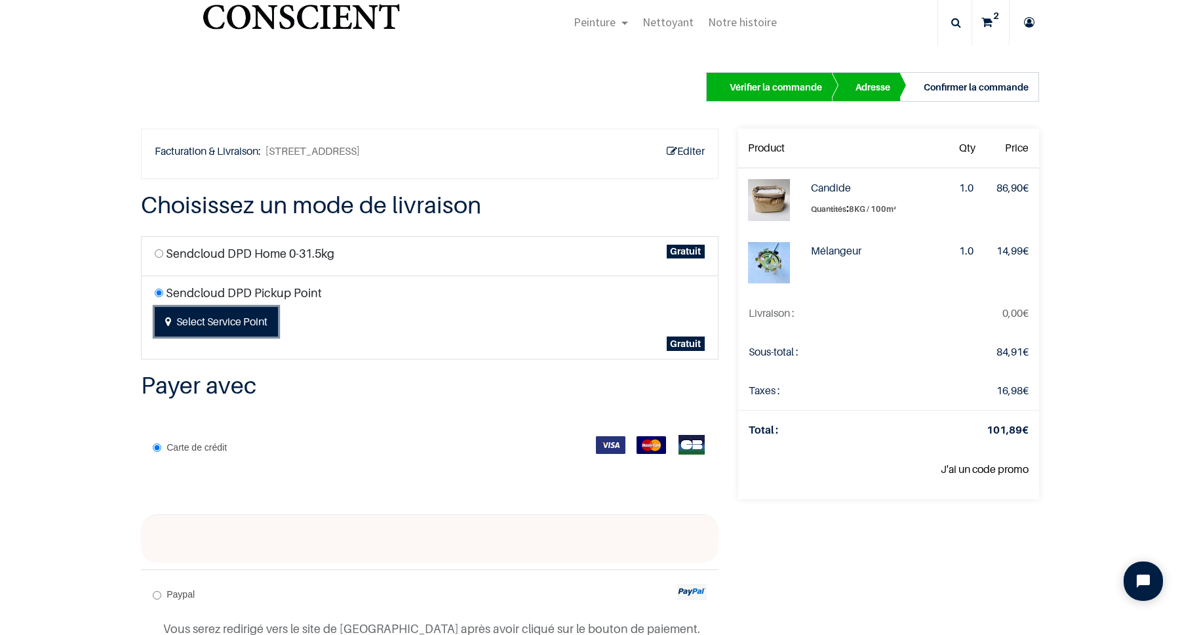
click at [213, 325] on button "Select Service Point" at bounding box center [216, 322] width 123 height 30
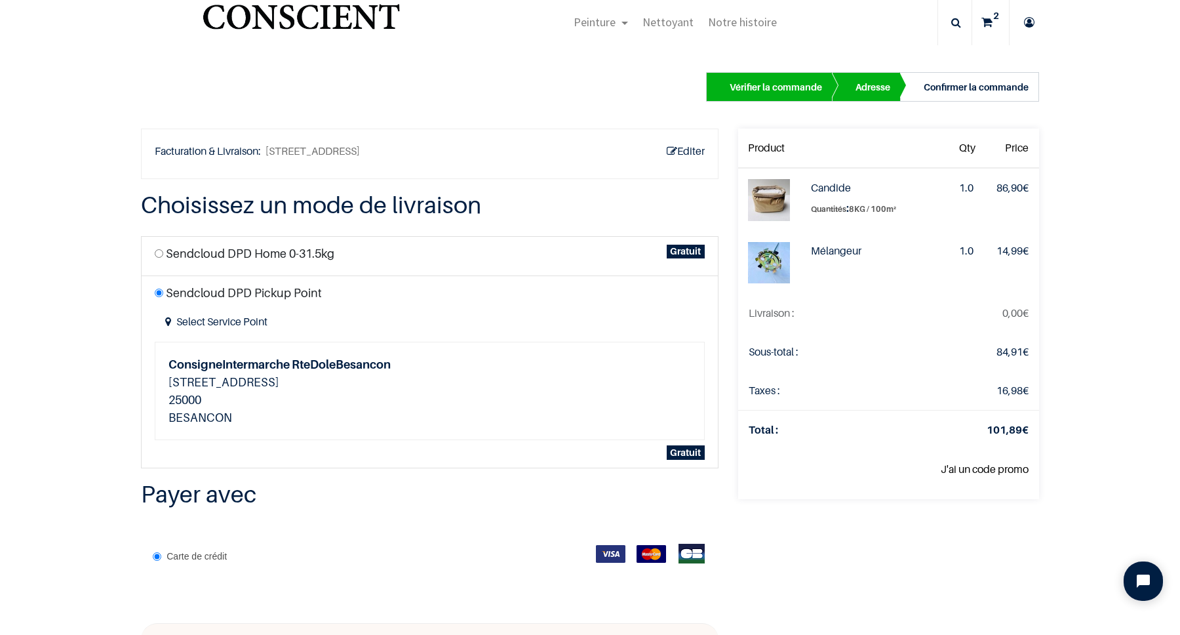
scroll to position [142, 0]
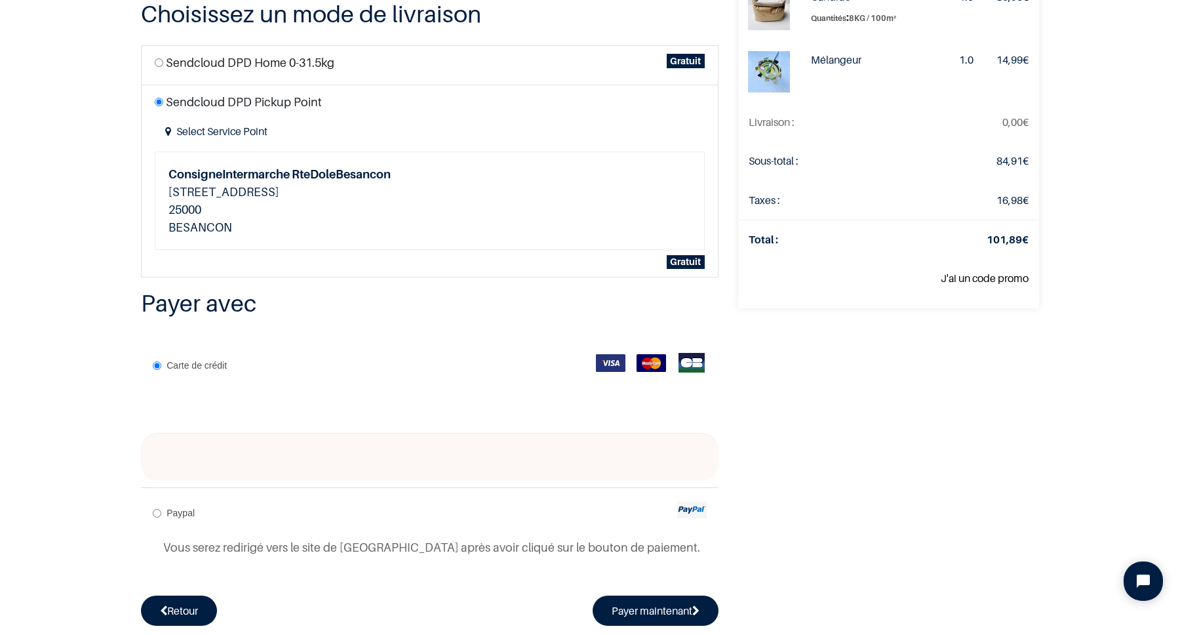
click at [164, 511] on label "Paypal" at bounding box center [174, 512] width 42 height 18
click at [161, 511] on input "Paypal" at bounding box center [157, 513] width 9 height 9
radio input "true"
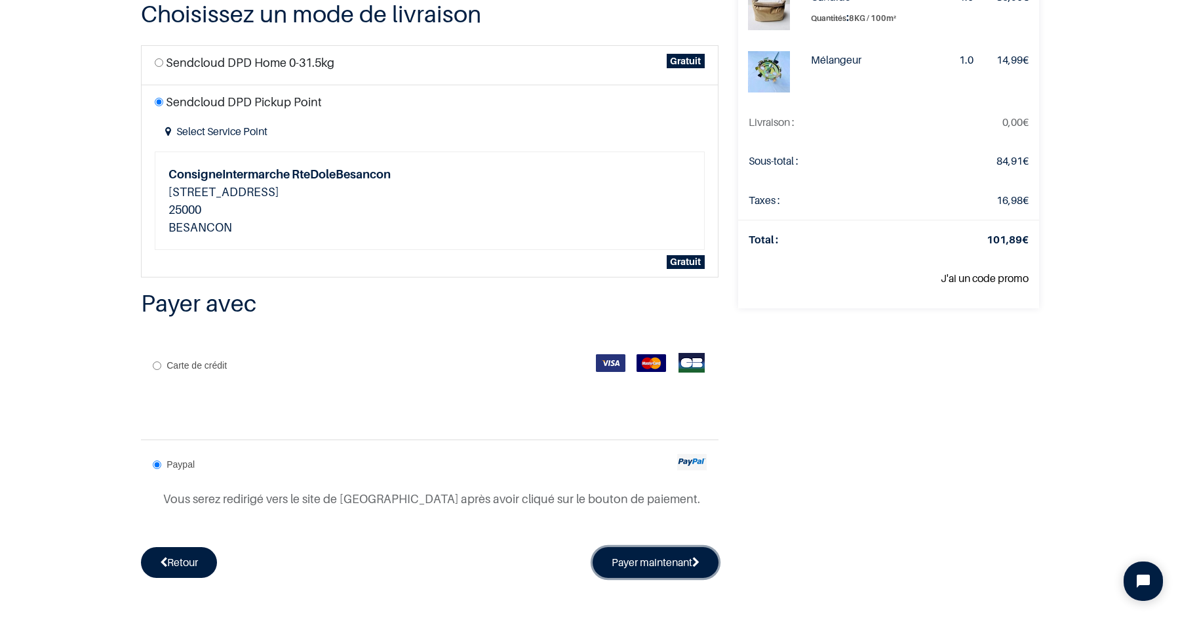
click at [628, 570] on button "Payer maintenant" at bounding box center [656, 562] width 126 height 30
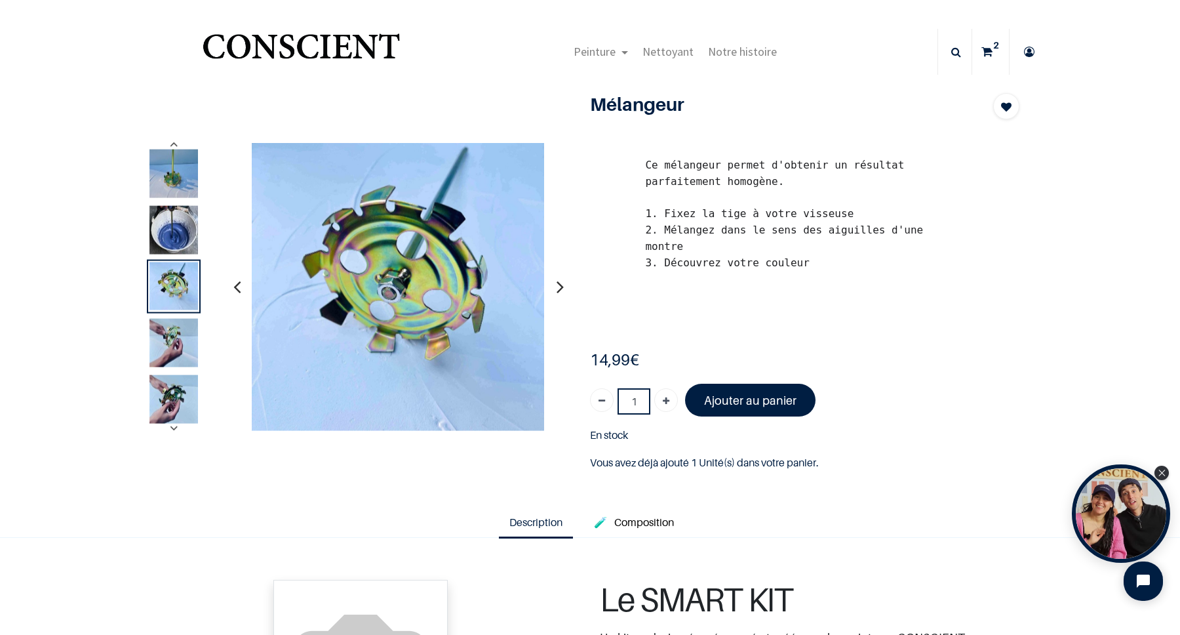
click at [991, 45] on sup "2" at bounding box center [996, 45] width 12 height 13
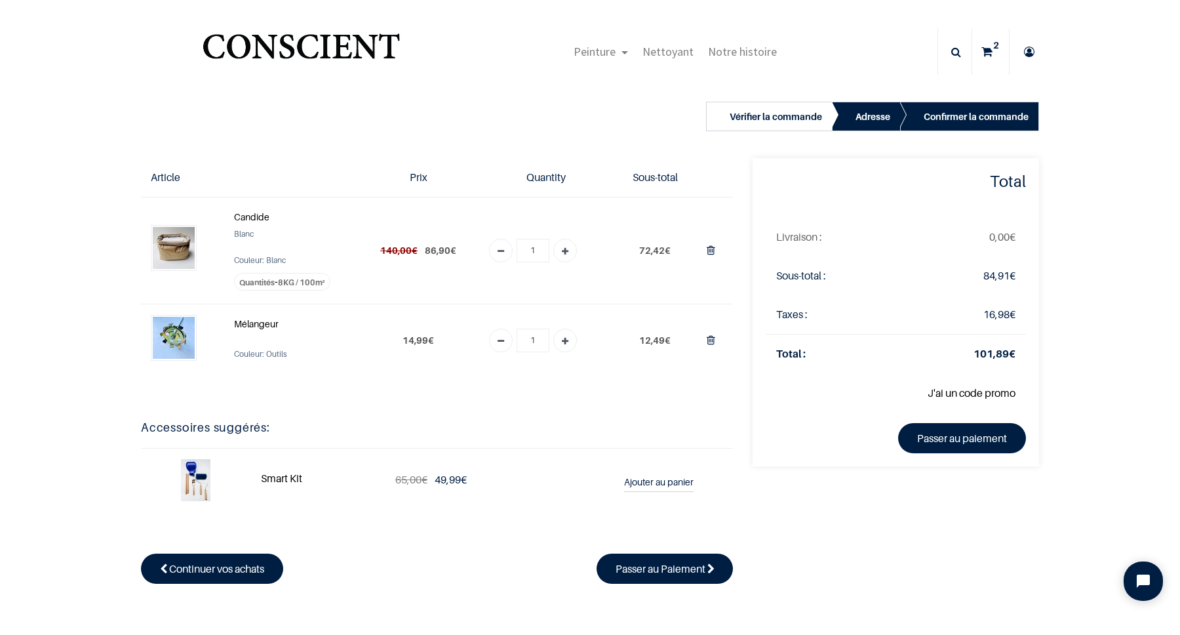
click at [839, 367] on tr "Total : 101,89 €" at bounding box center [896, 353] width 260 height 39
click at [640, 567] on span "Passer au Paiement" at bounding box center [660, 568] width 90 height 13
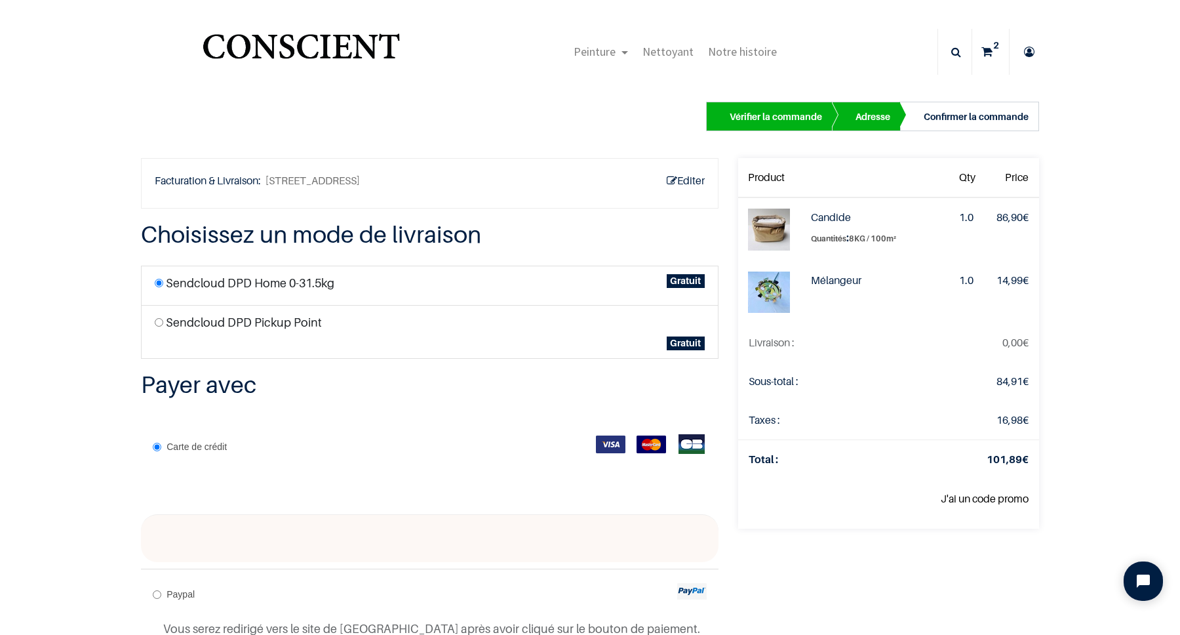
click at [158, 317] on li "Sendcloud DPD Pickup Point Select Service Point Gratuit" at bounding box center [429, 332] width 577 height 54
radio input "true"
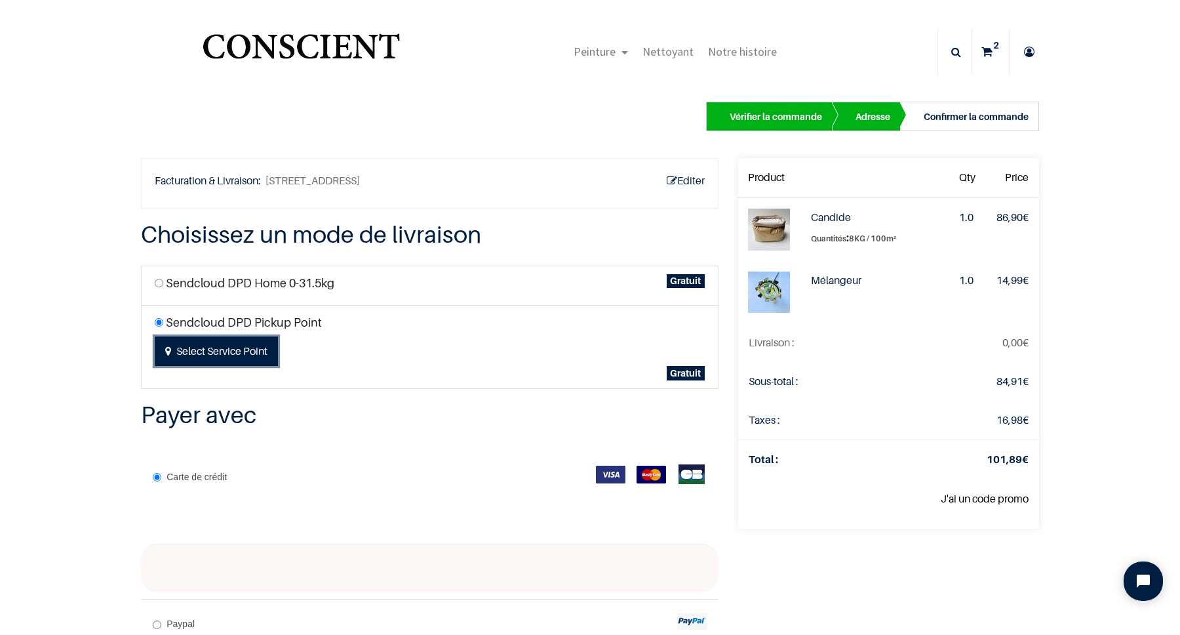
click at [254, 353] on button "Select Service Point" at bounding box center [216, 351] width 123 height 30
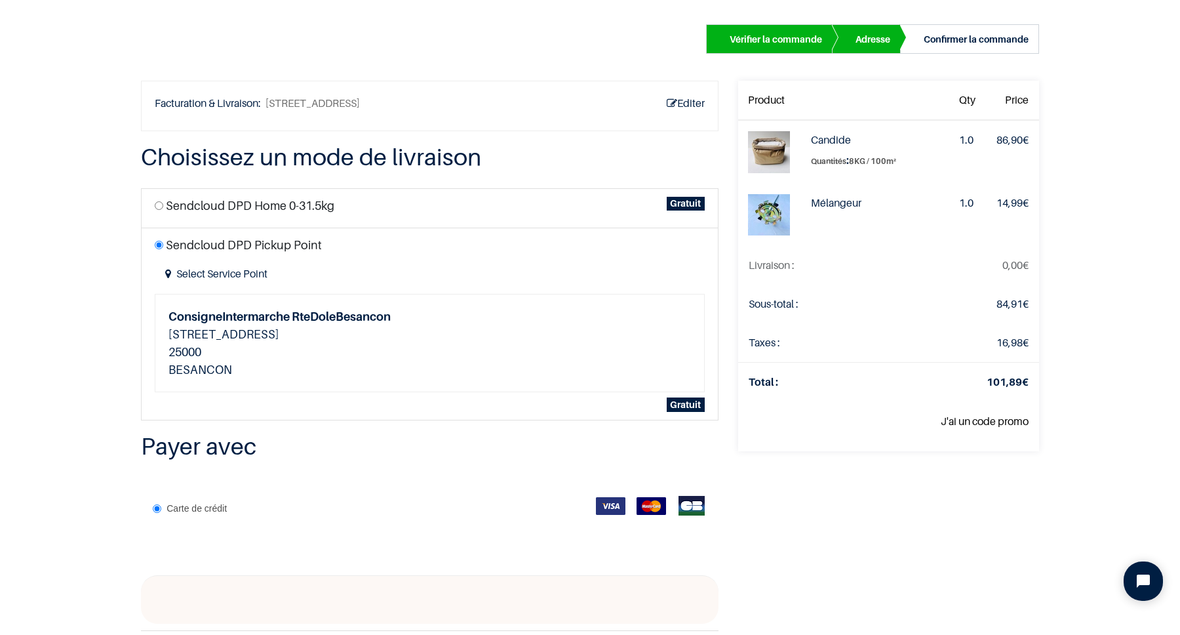
scroll to position [142, 0]
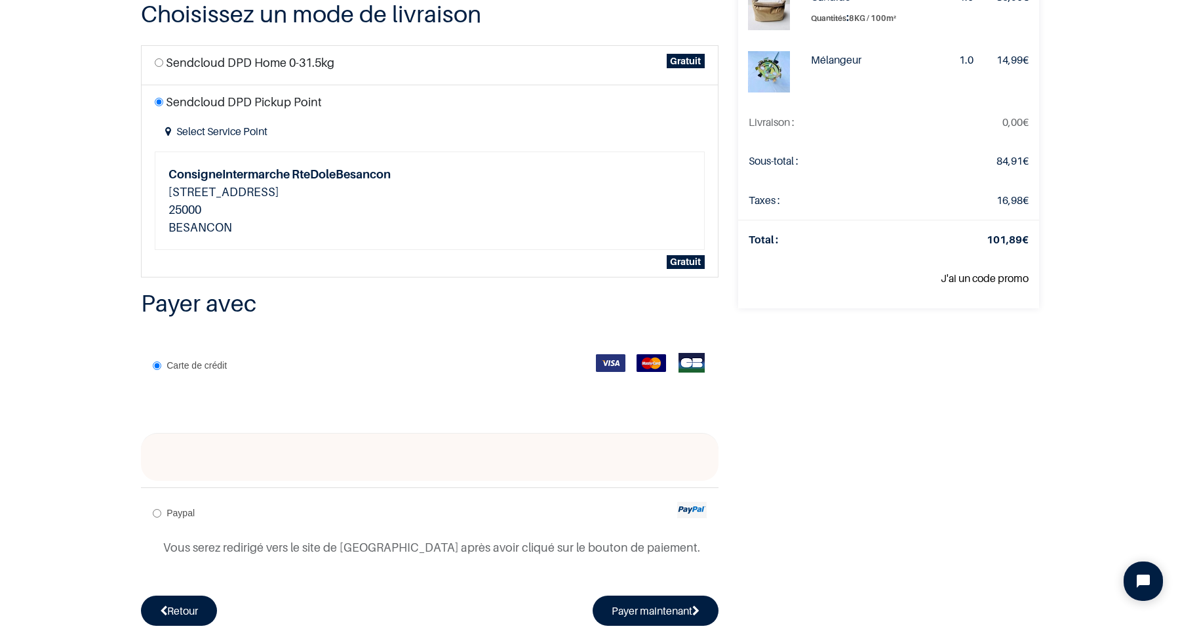
click at [349, 416] on div "Carte de crédit" at bounding box center [429, 387] width 577 height 92
click at [808, 412] on div "Votre commande: 101,89 € Product Qty Price Candide Quantités : 1.0 86,90 € Méla…" at bounding box center [888, 282] width 321 height 688
click at [629, 603] on button "Payer maintenant" at bounding box center [656, 610] width 126 height 30
radio input "true"
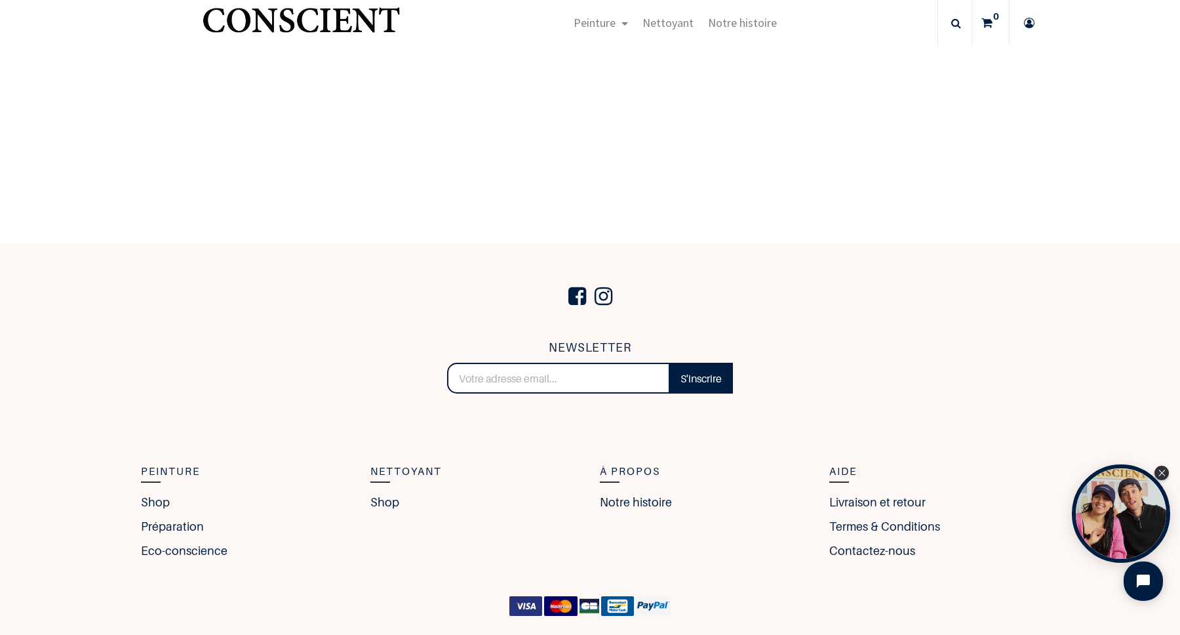
scroll to position [454, 0]
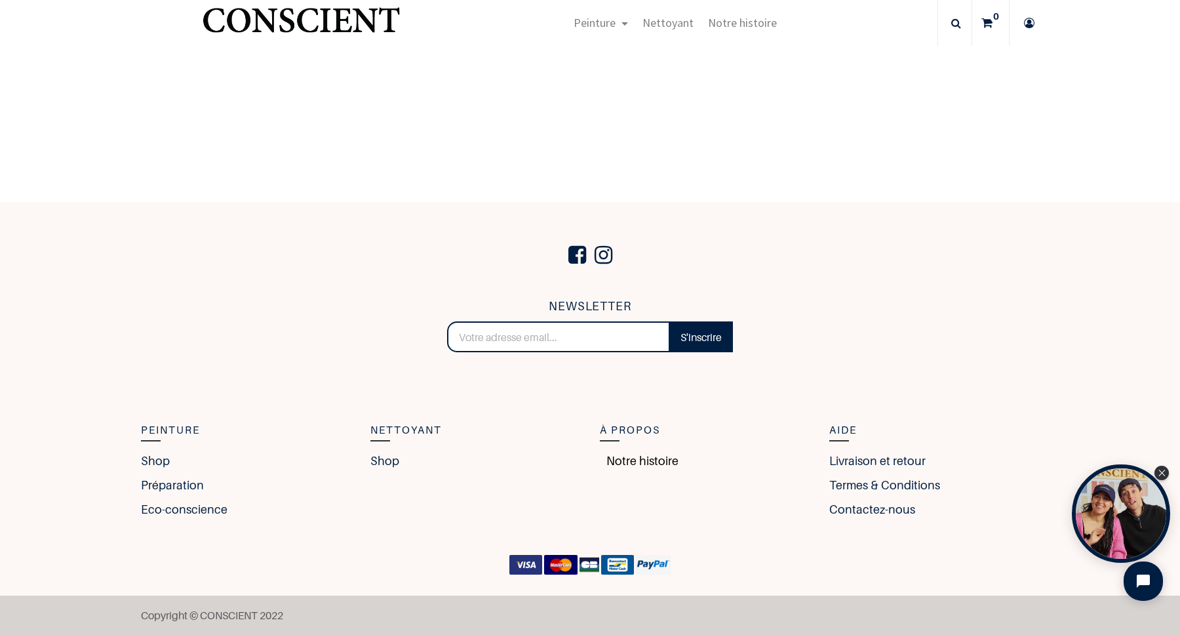
click at [642, 459] on link "Notre histoire" at bounding box center [639, 461] width 79 height 18
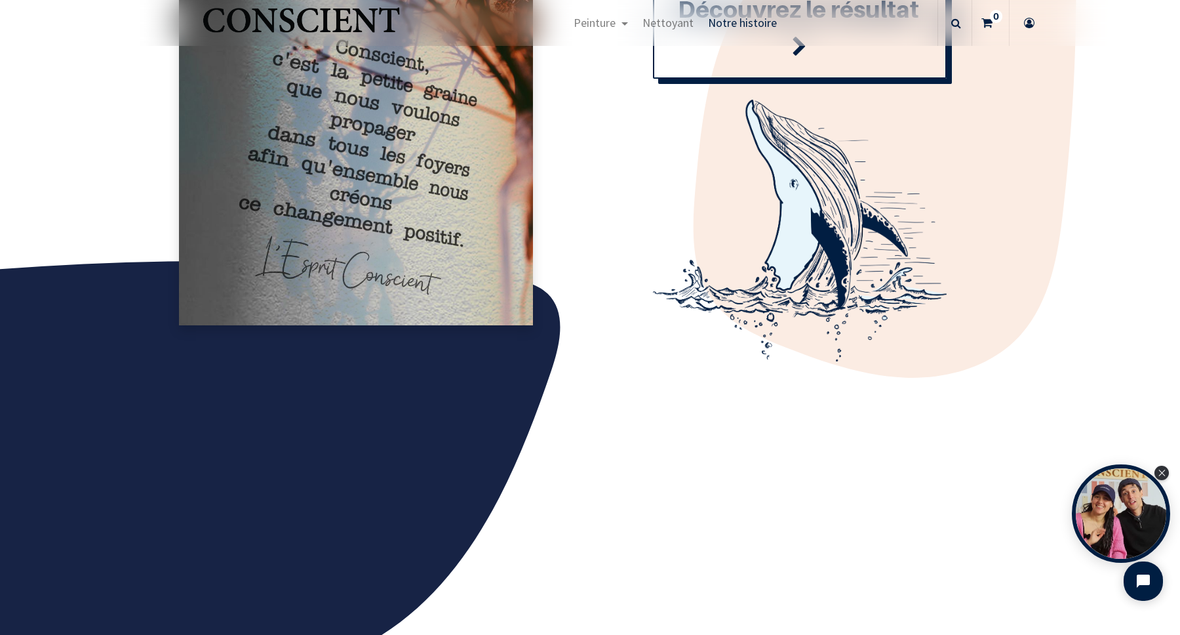
scroll to position [1493, 0]
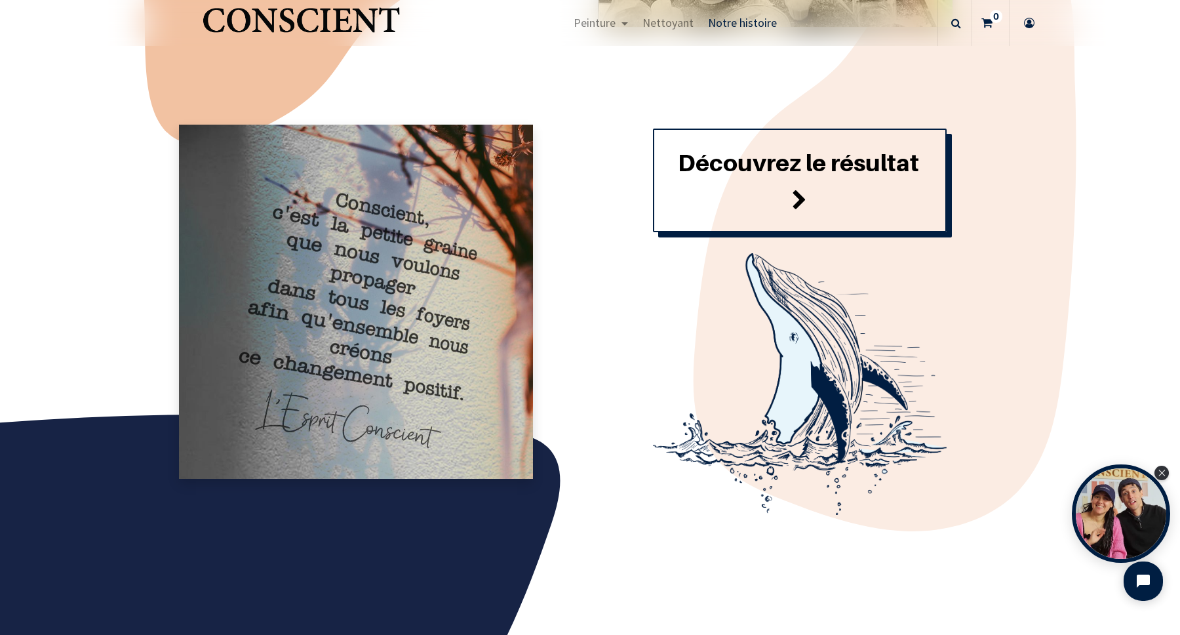
click at [744, 191] on link "Découvrez le résultat" at bounding box center [800, 180] width 294 height 104
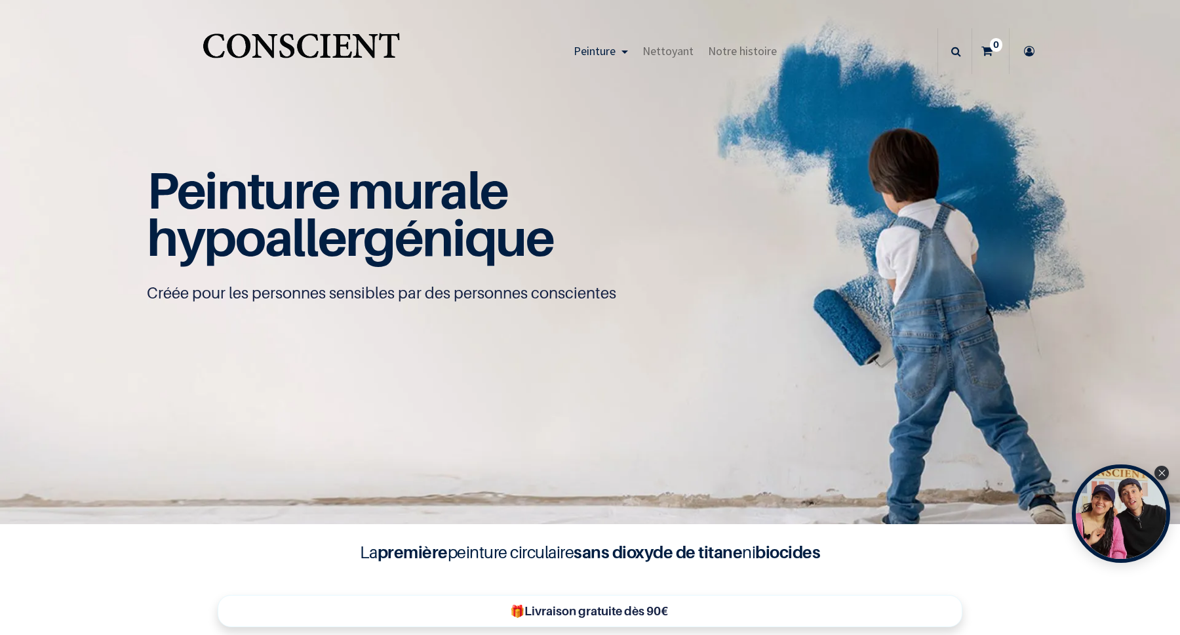
scroll to position [218, 0]
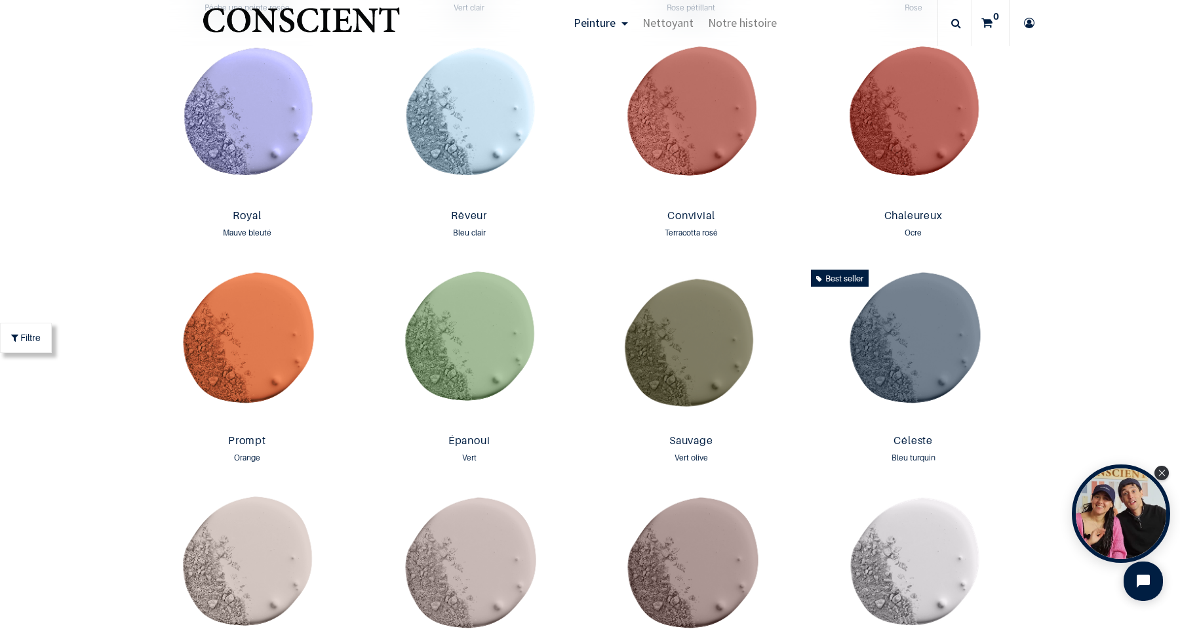
scroll to position [1696, 0]
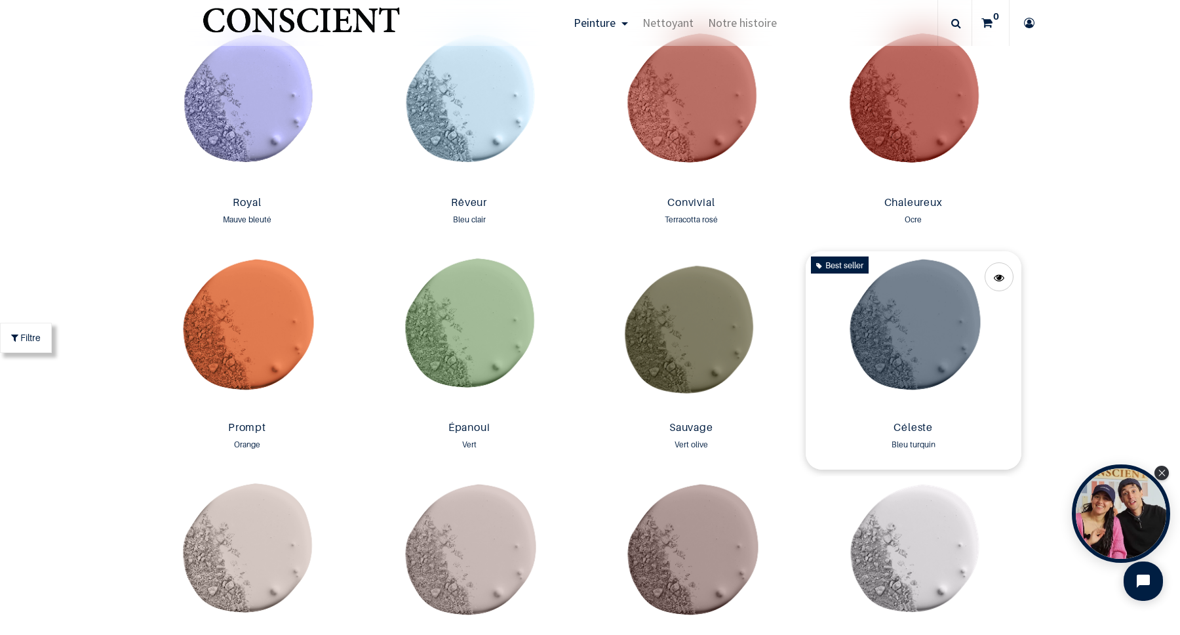
click at [943, 292] on img at bounding box center [914, 333] width 216 height 165
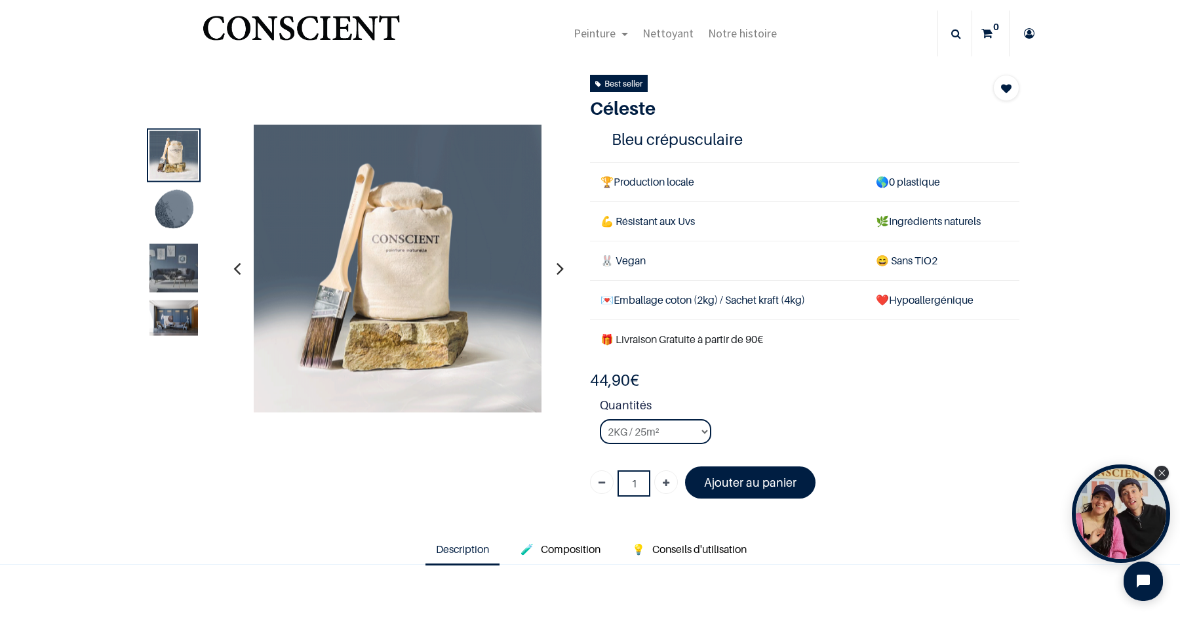
scroll to position [20, 0]
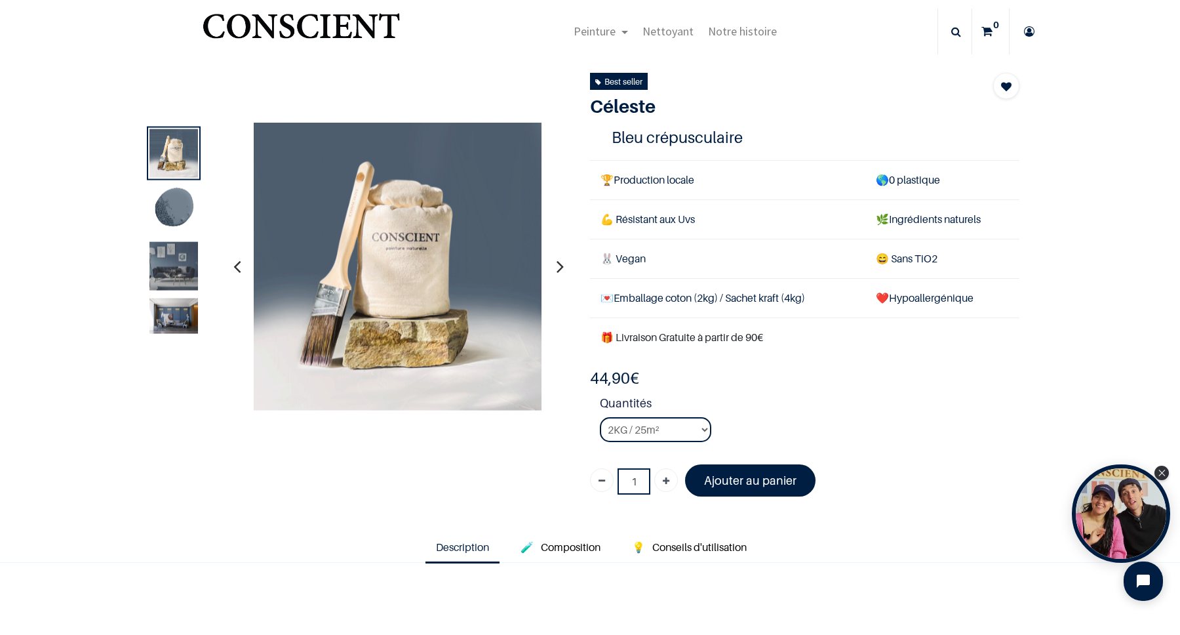
click at [180, 269] on img at bounding box center [173, 265] width 49 height 49
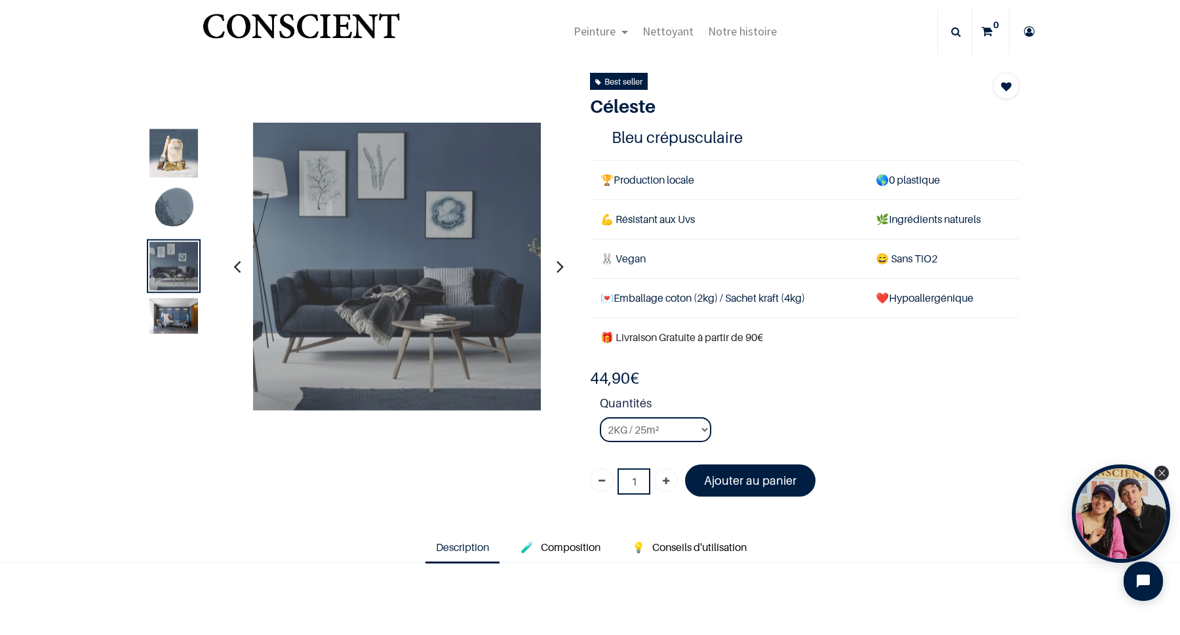
click at [184, 302] on img at bounding box center [173, 315] width 49 height 35
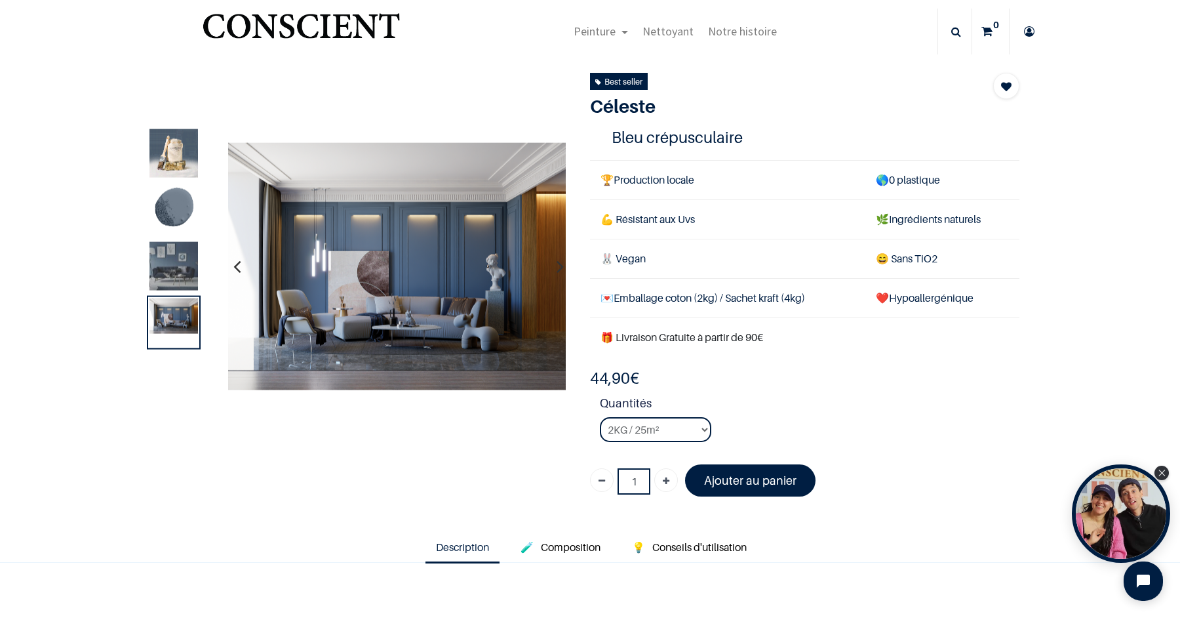
click at [180, 267] on img at bounding box center [173, 265] width 49 height 49
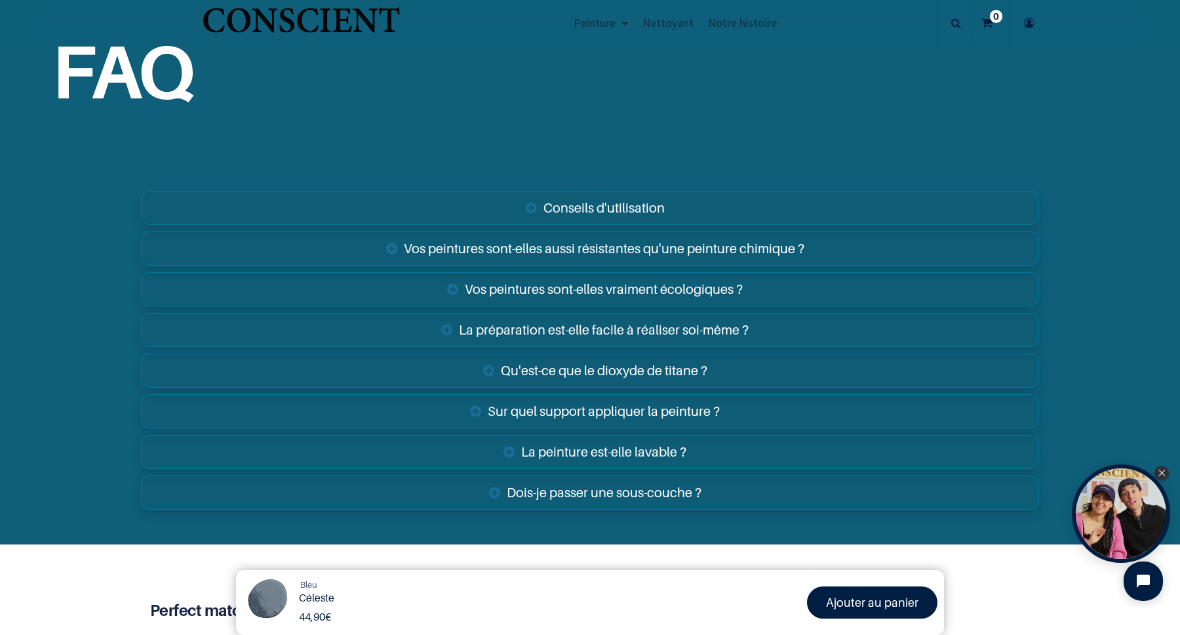
scroll to position [2118, 0]
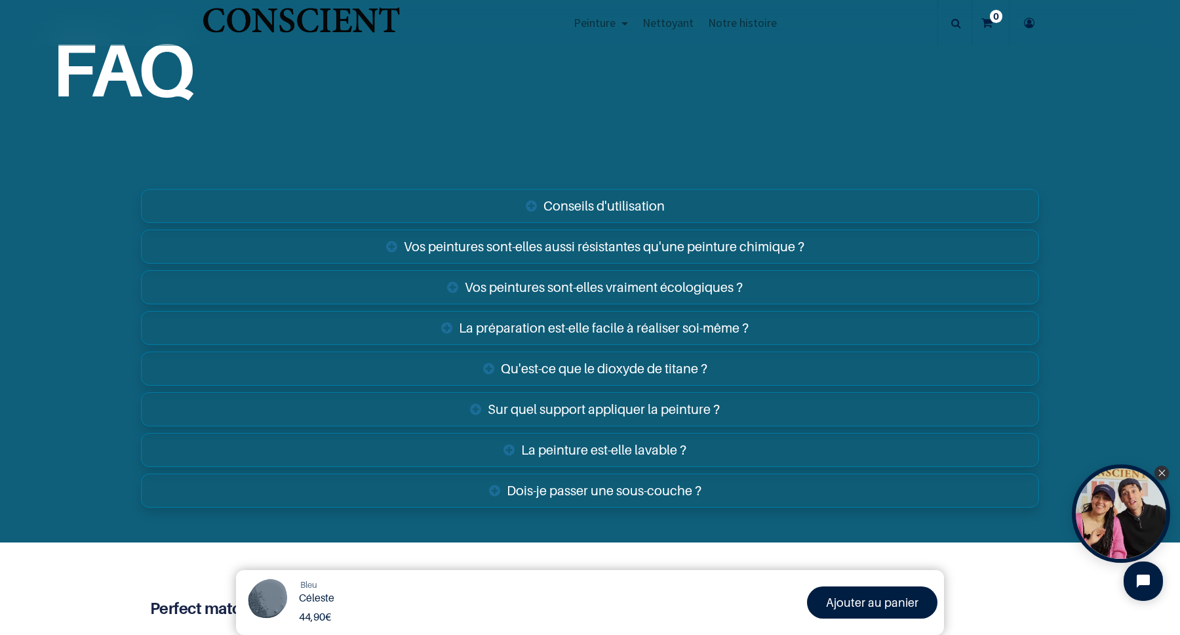
click at [574, 197] on link "Conseils d'utilisation" at bounding box center [590, 206] width 898 height 34
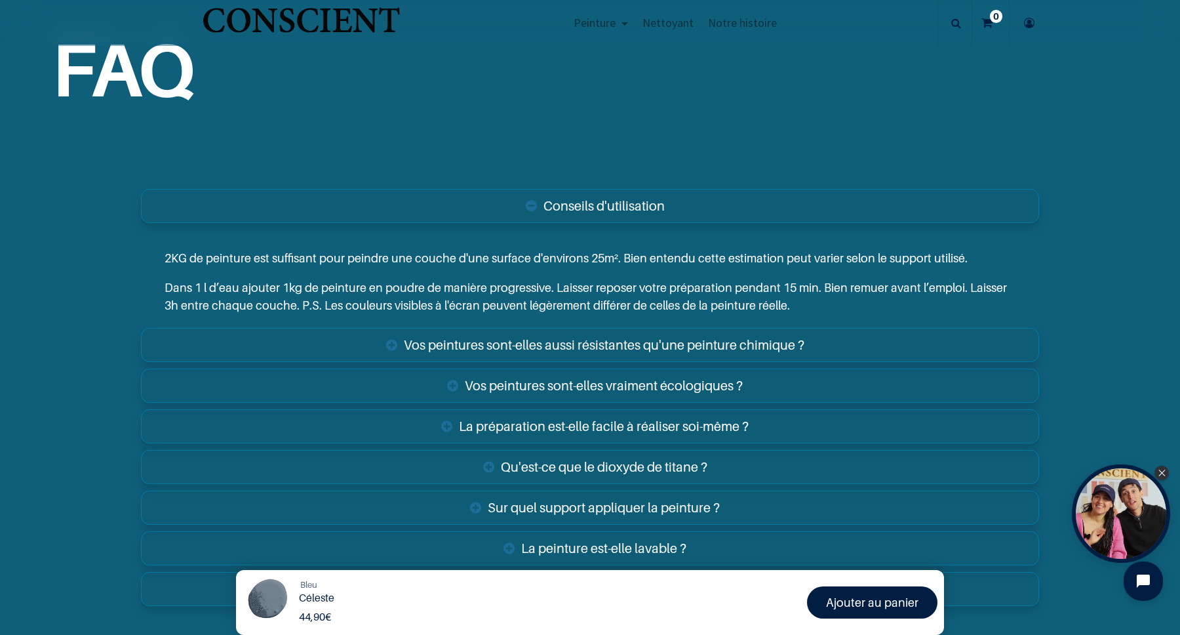
click at [572, 201] on link "Conseils d'utilisation" at bounding box center [590, 206] width 898 height 34
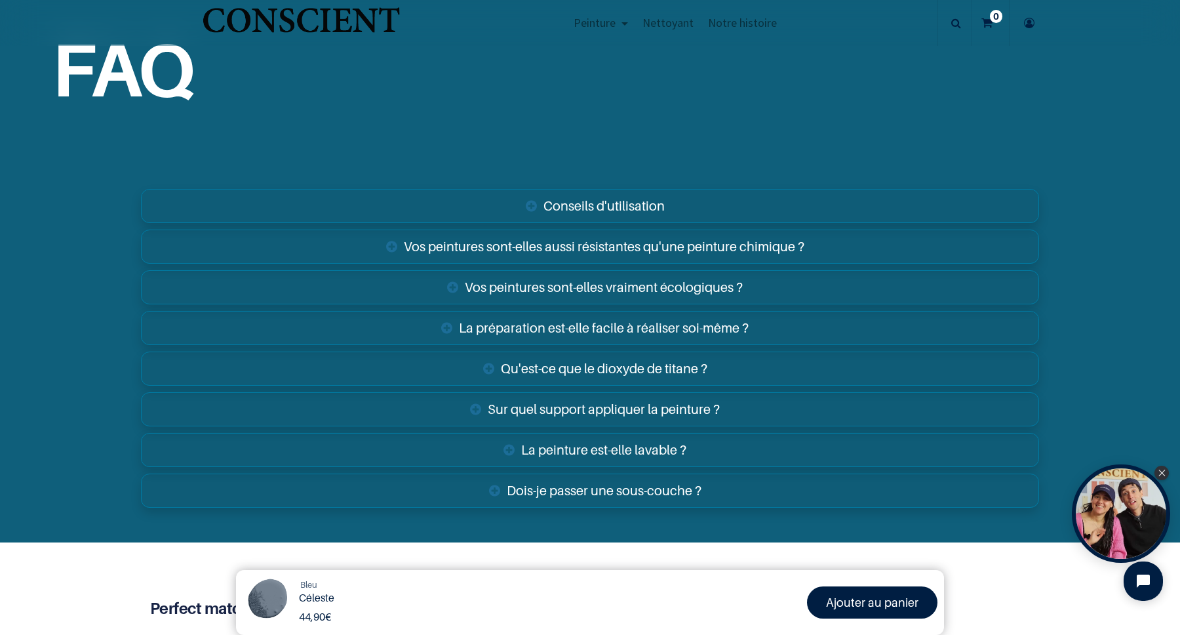
click at [541, 290] on link "Vos peintures sont-elles vraiment écologiques ?" at bounding box center [590, 287] width 898 height 34
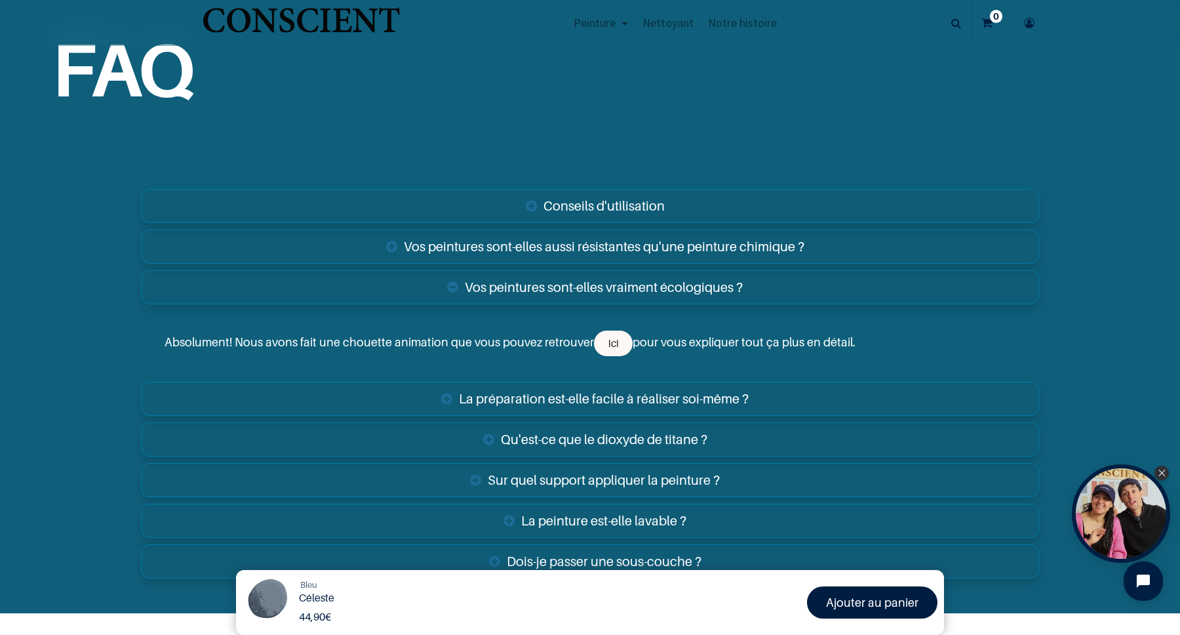
click at [541, 290] on link "Vos peintures sont-elles vraiment écologiques ?" at bounding box center [590, 287] width 898 height 34
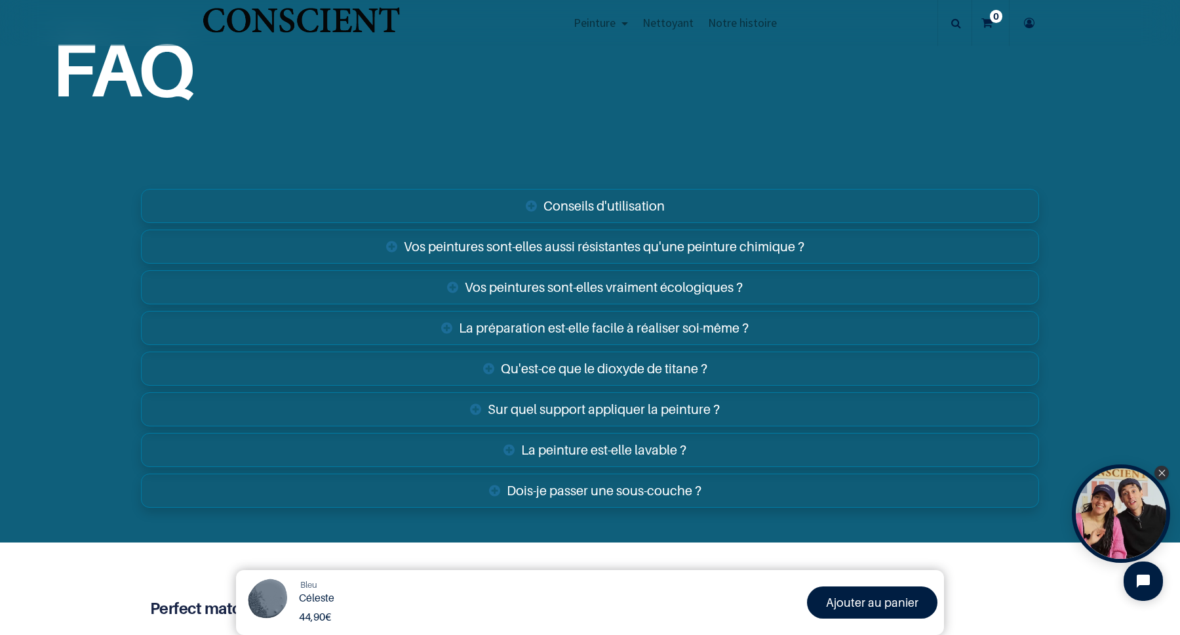
click at [534, 338] on link "La préparation est-elle facile à réaliser soi-même ?" at bounding box center [590, 328] width 898 height 34
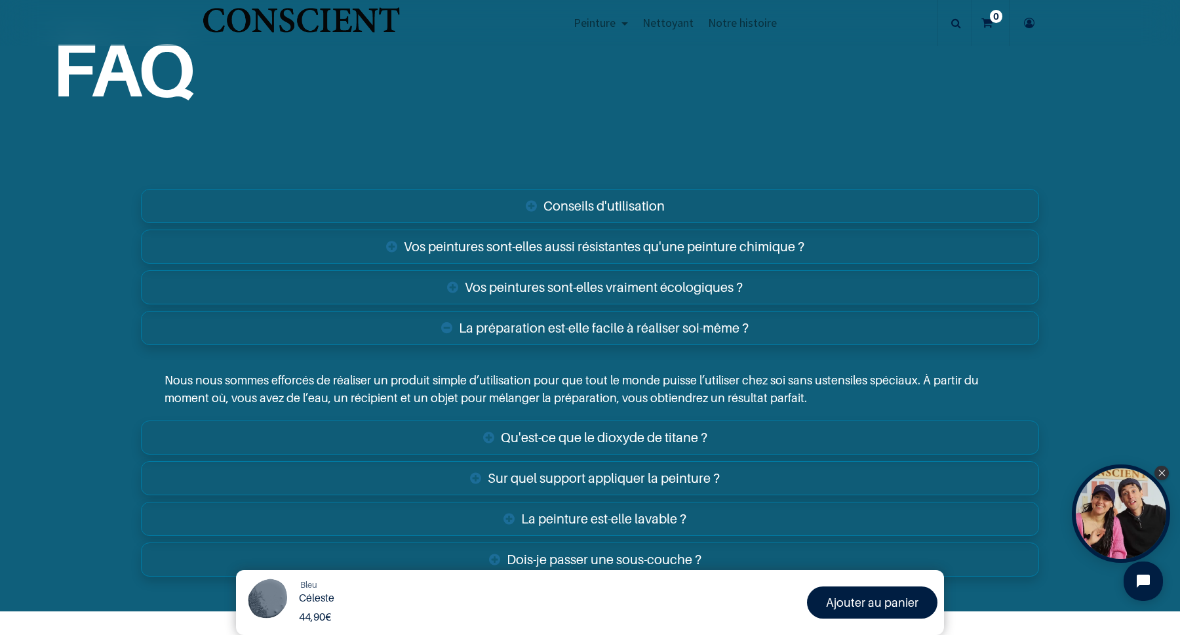
click at [534, 338] on link "La préparation est-elle facile à réaliser soi-même ?" at bounding box center [590, 328] width 898 height 34
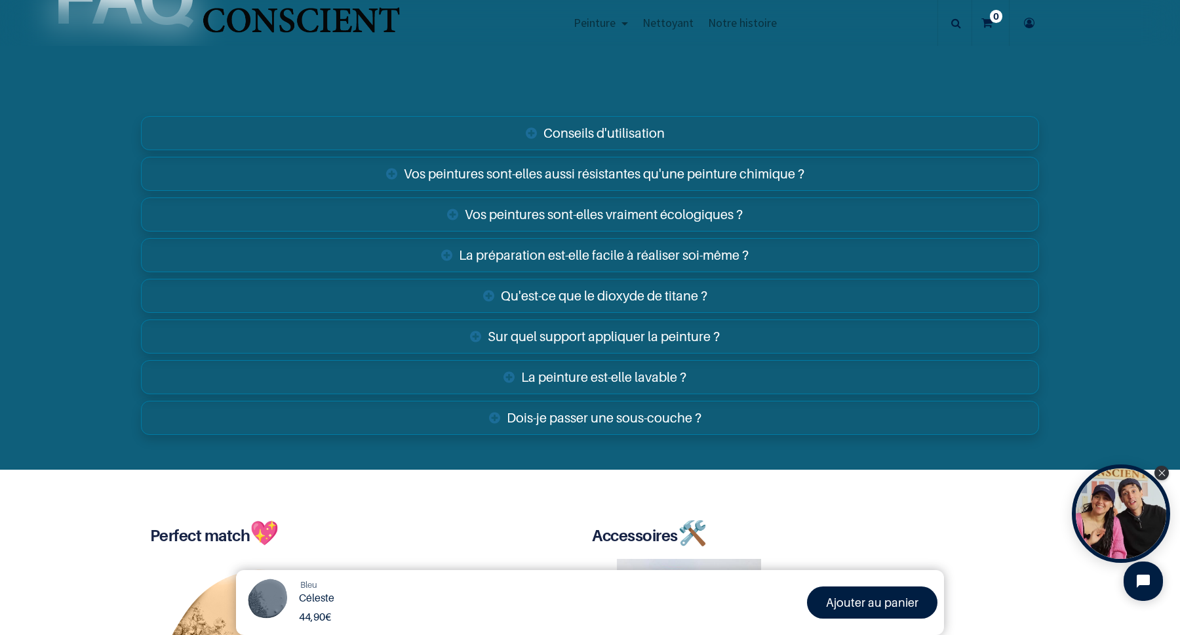
scroll to position [2193, 0]
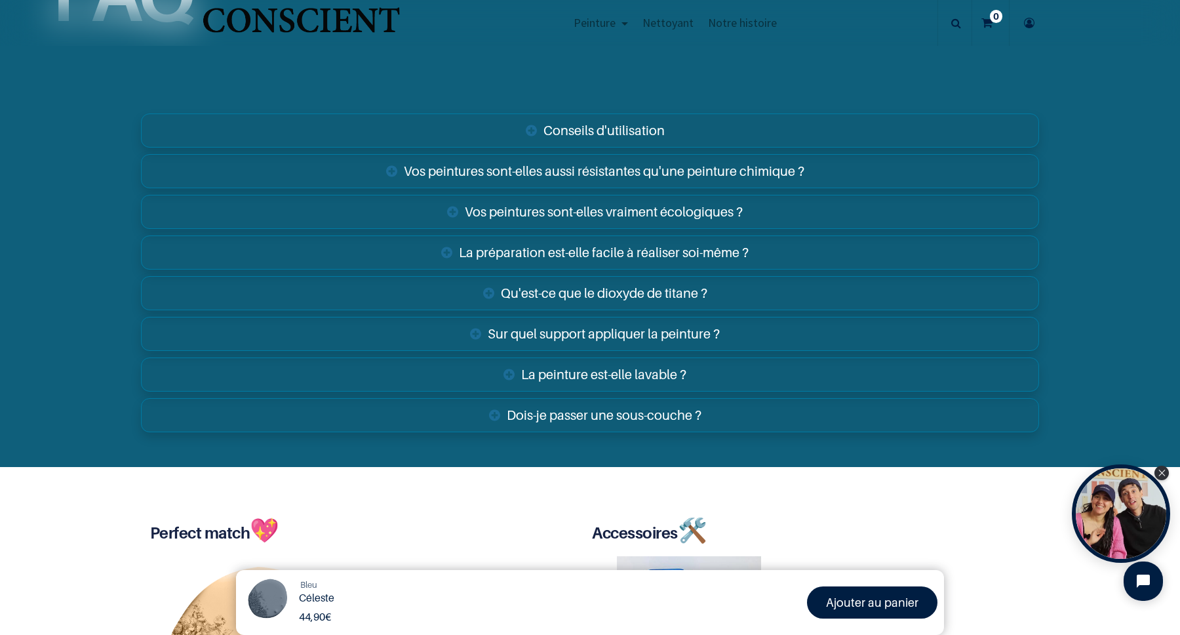
click at [534, 338] on link "Sur quel support appliquer la peinture ?" at bounding box center [590, 334] width 898 height 34
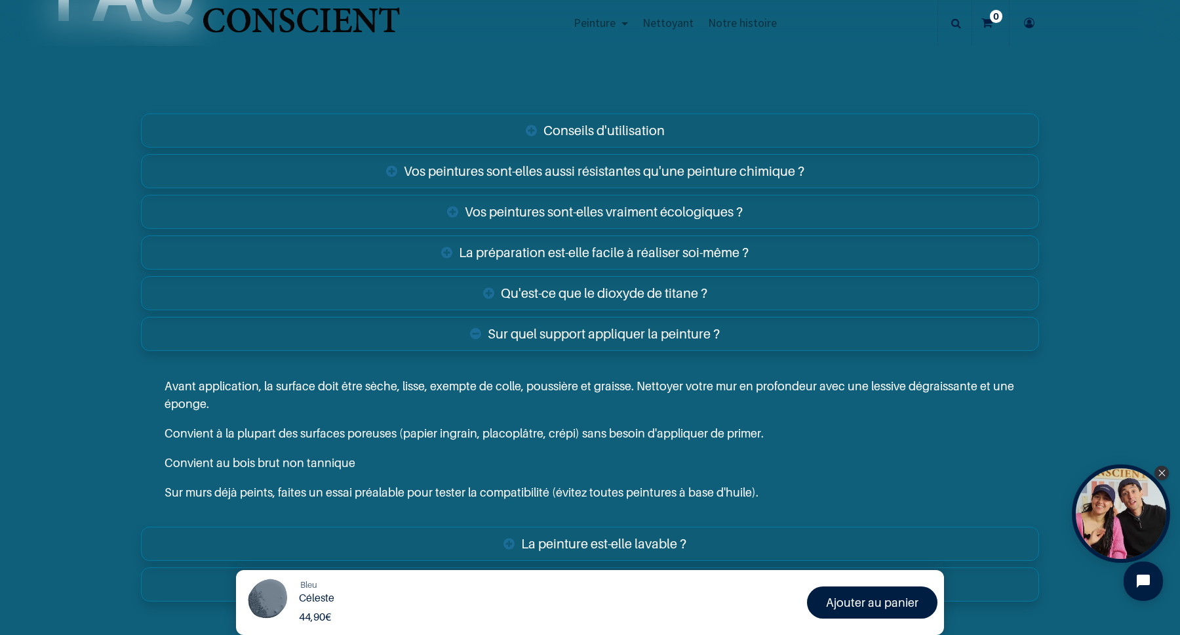
click at [534, 338] on link "Sur quel support appliquer la peinture ?" at bounding box center [590, 334] width 898 height 34
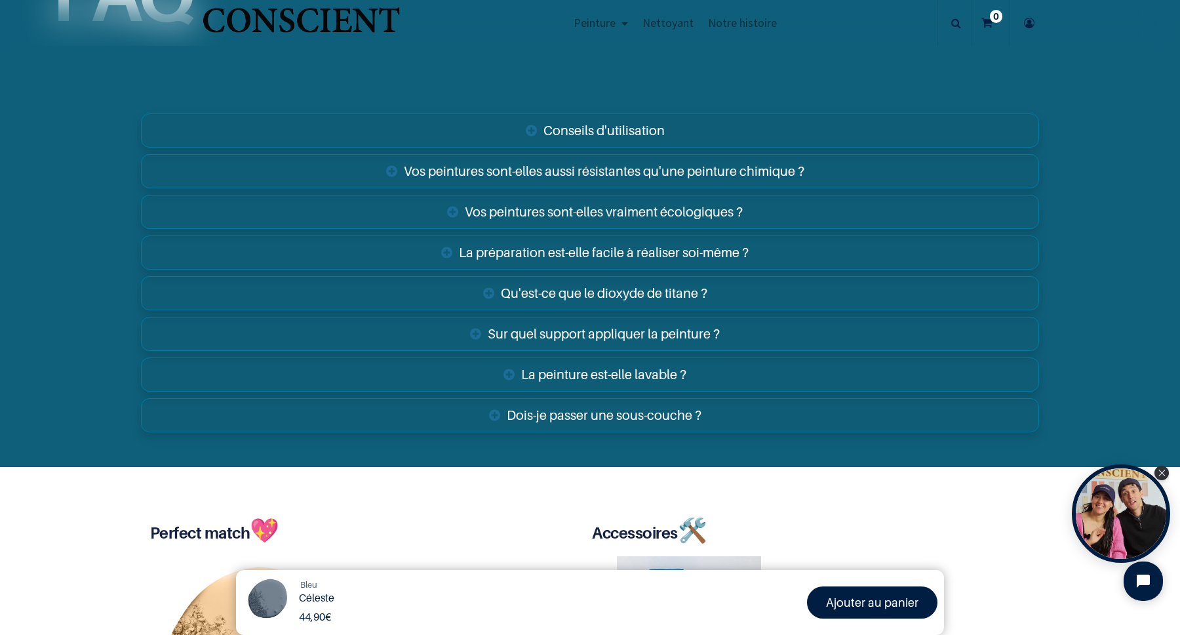
click at [550, 419] on link "Dois-je passer une sous-couche ?" at bounding box center [590, 415] width 898 height 34
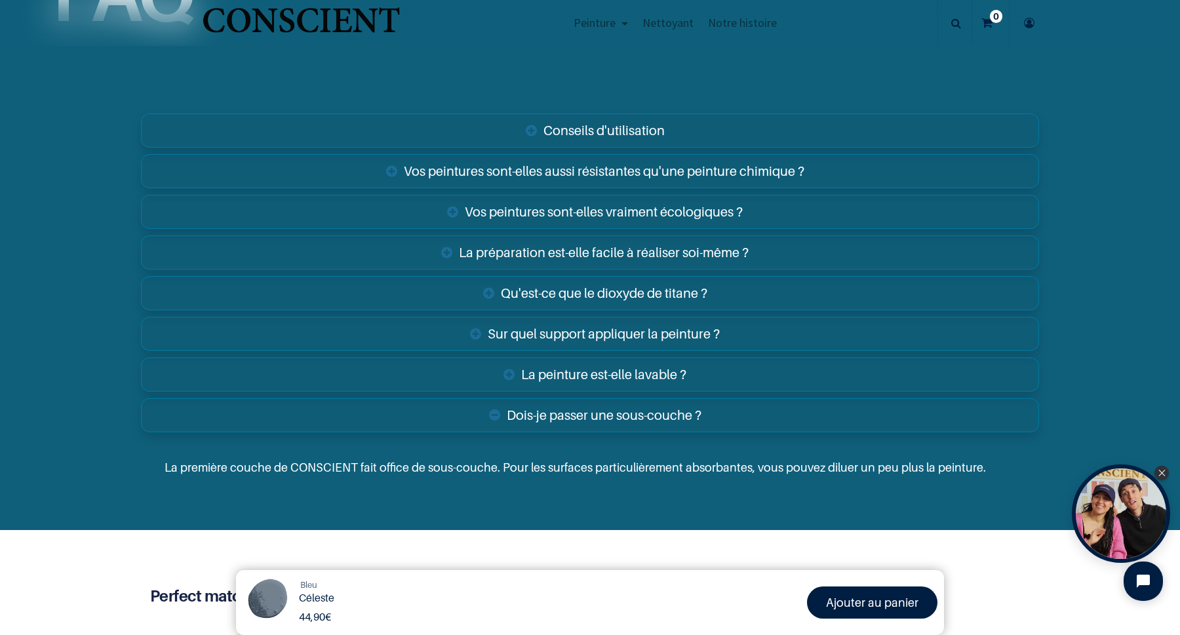
click at [550, 419] on link "Dois-je passer une sous-couche ?" at bounding box center [590, 415] width 898 height 34
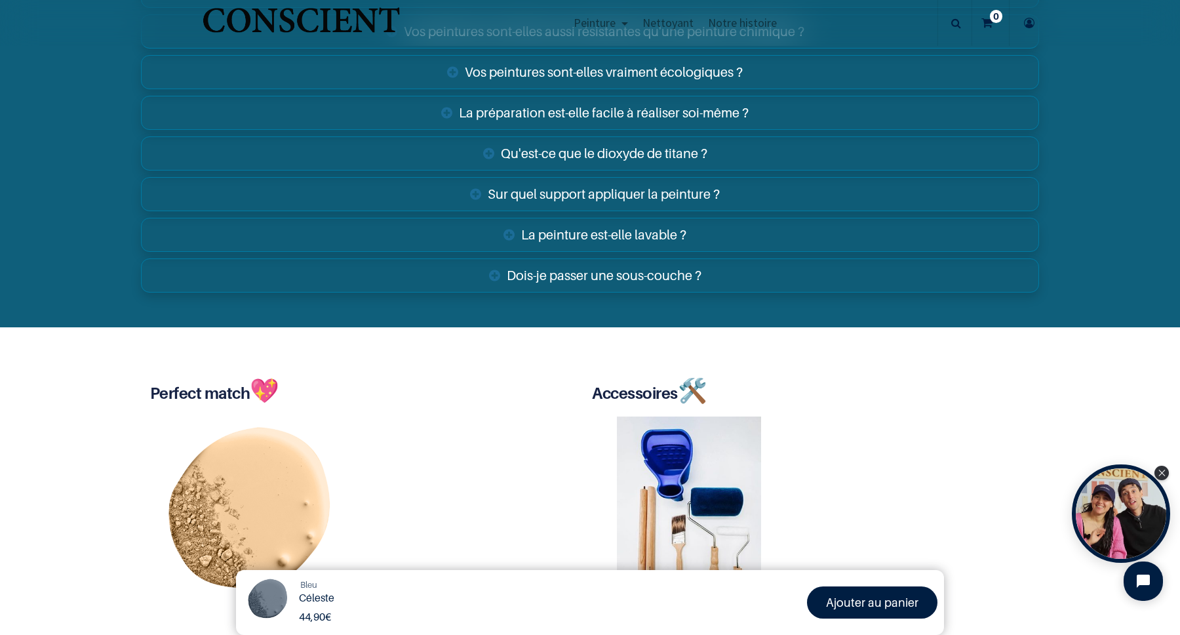
scroll to position [2349, 0]
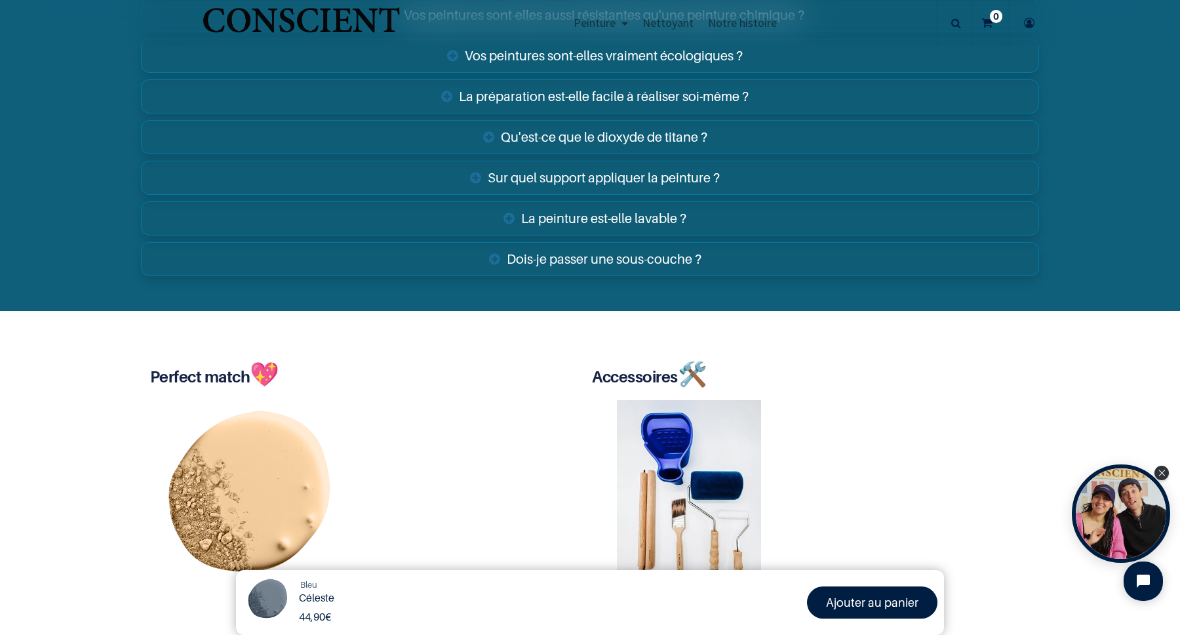
click at [591, 270] on link "Dois-je passer une sous-couche ?" at bounding box center [590, 259] width 898 height 34
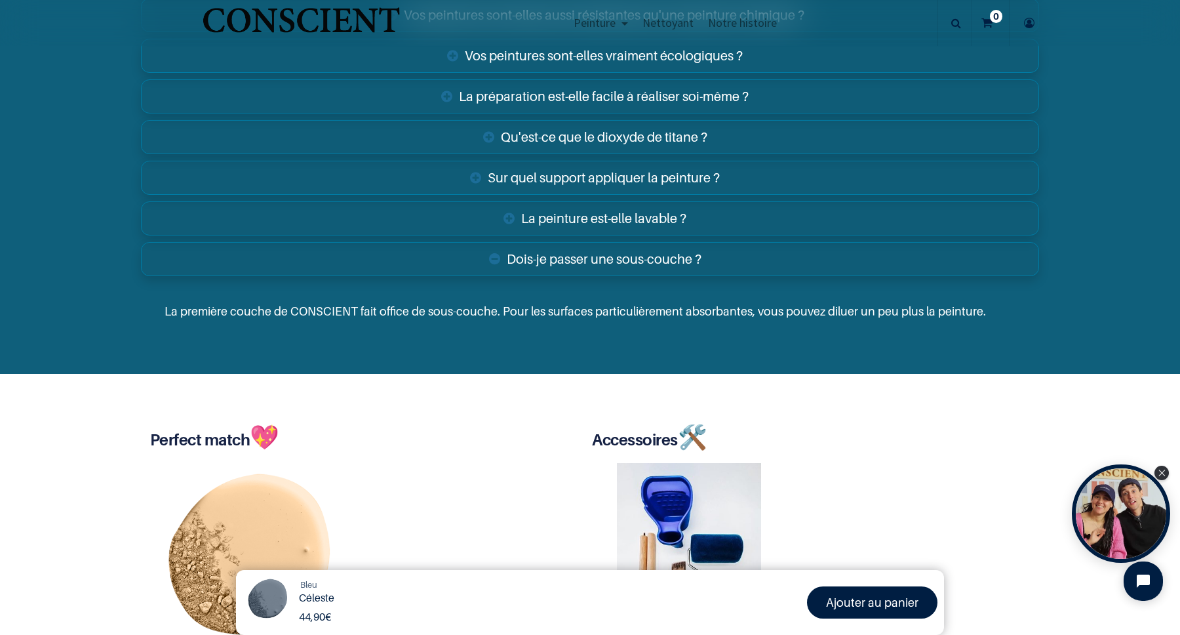
click at [591, 270] on link "Dois-je passer une sous-couche ?" at bounding box center [590, 259] width 898 height 34
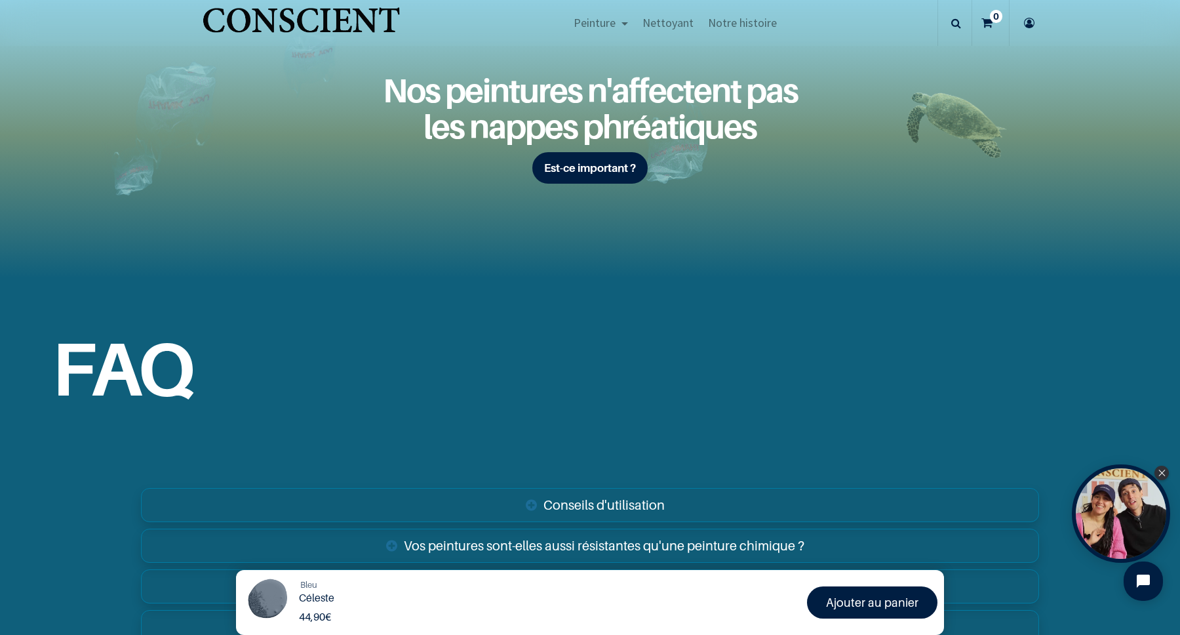
scroll to position [1626, 0]
